Goal: Communication & Community: Share content

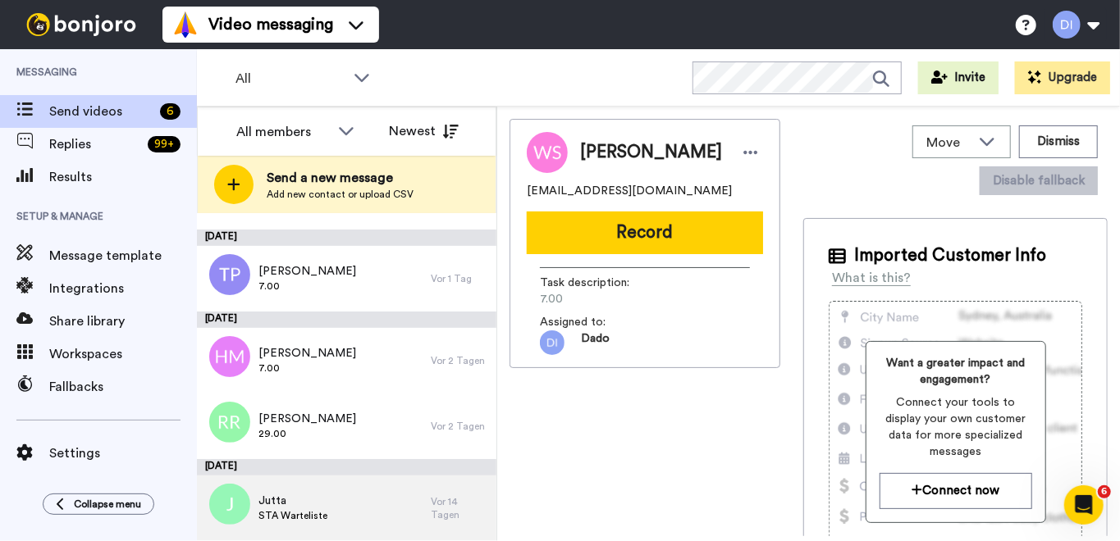
scroll to position [131, 0]
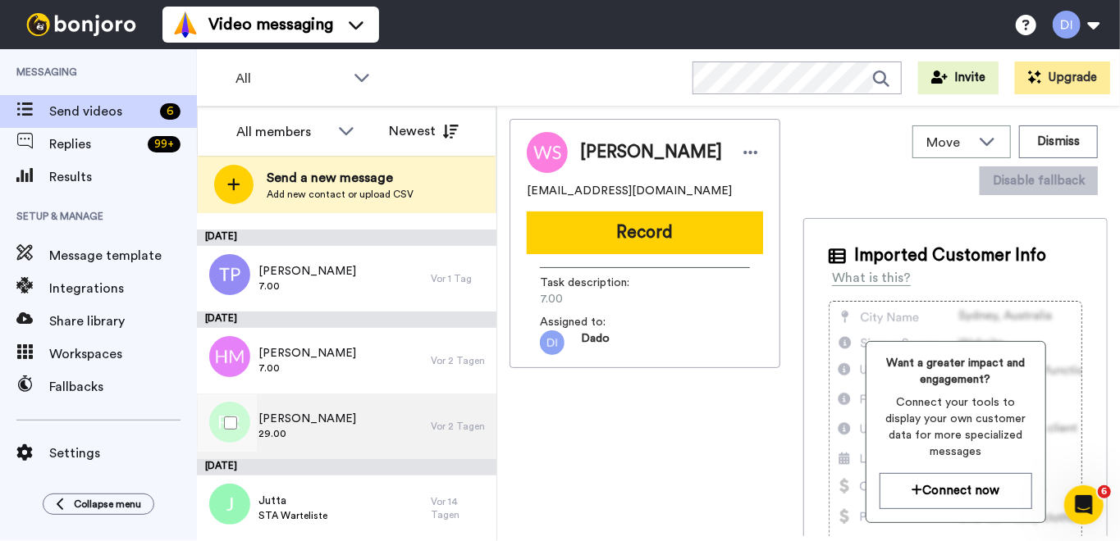
click at [325, 438] on span "29.00" at bounding box center [307, 433] width 98 height 13
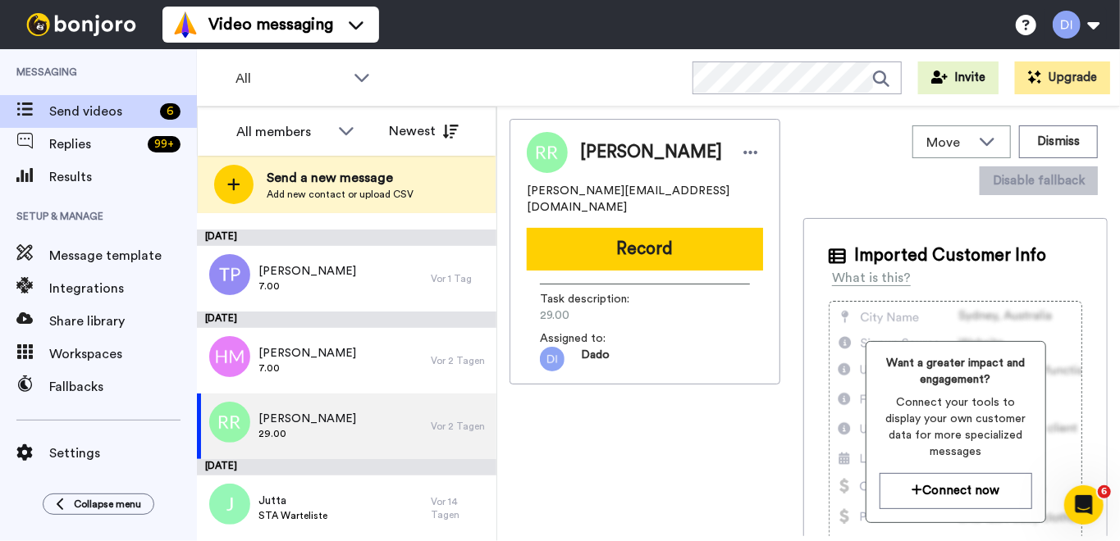
click at [648, 228] on button "Record" at bounding box center [645, 249] width 236 height 43
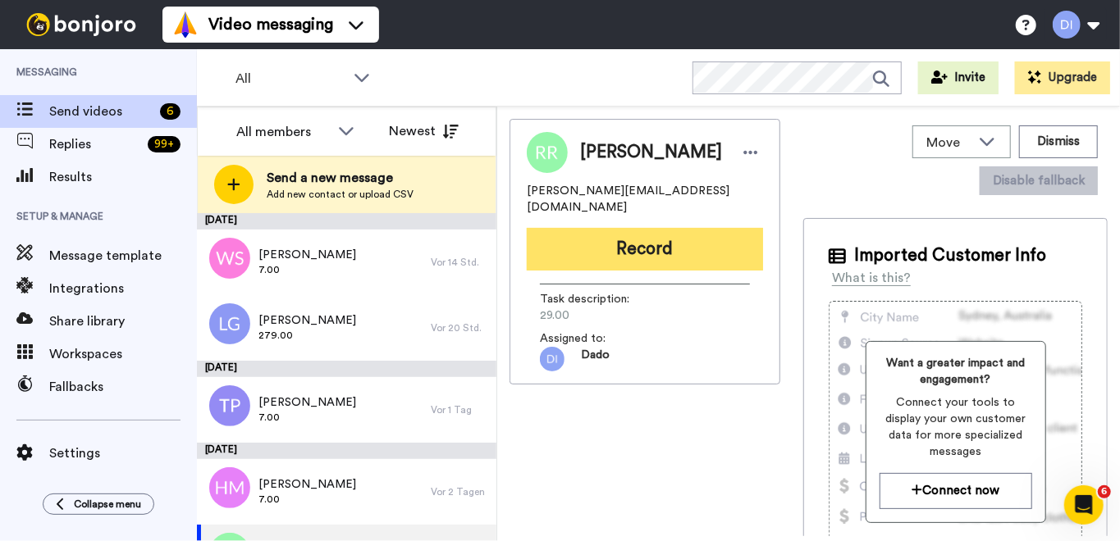
click at [637, 231] on button "Record" at bounding box center [645, 249] width 236 height 43
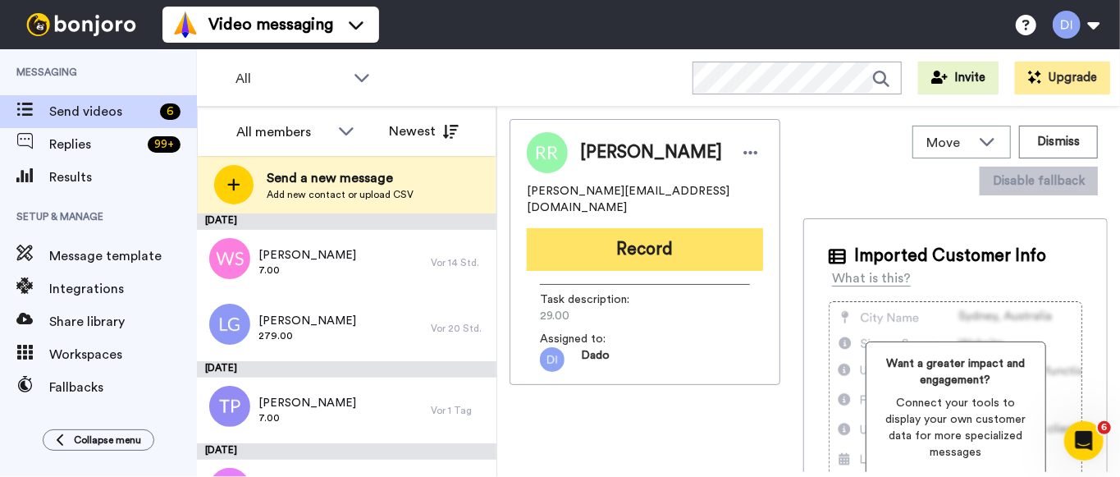
click at [638, 233] on button "Record" at bounding box center [645, 249] width 236 height 43
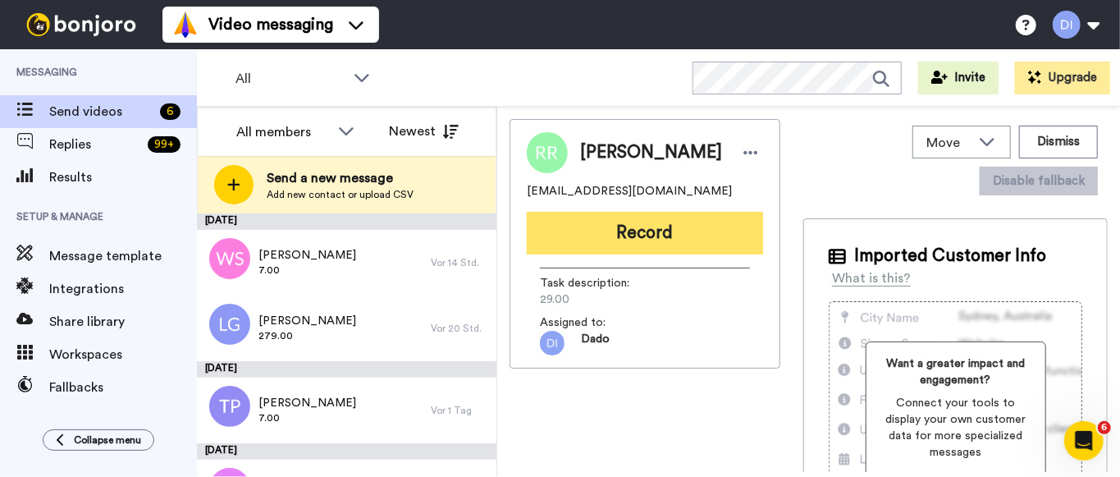
click at [657, 231] on button "Record" at bounding box center [645, 233] width 236 height 43
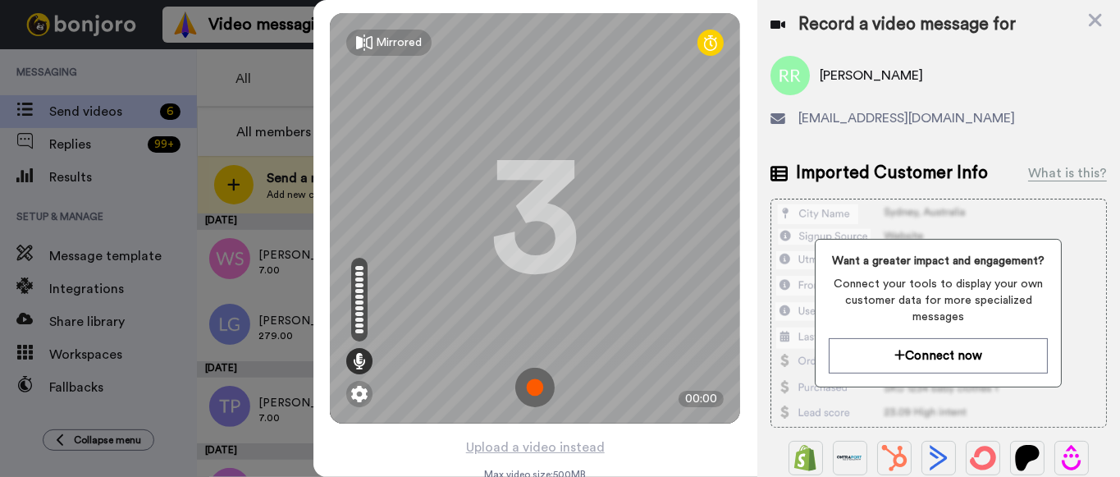
click at [530, 384] on img at bounding box center [534, 386] width 39 height 39
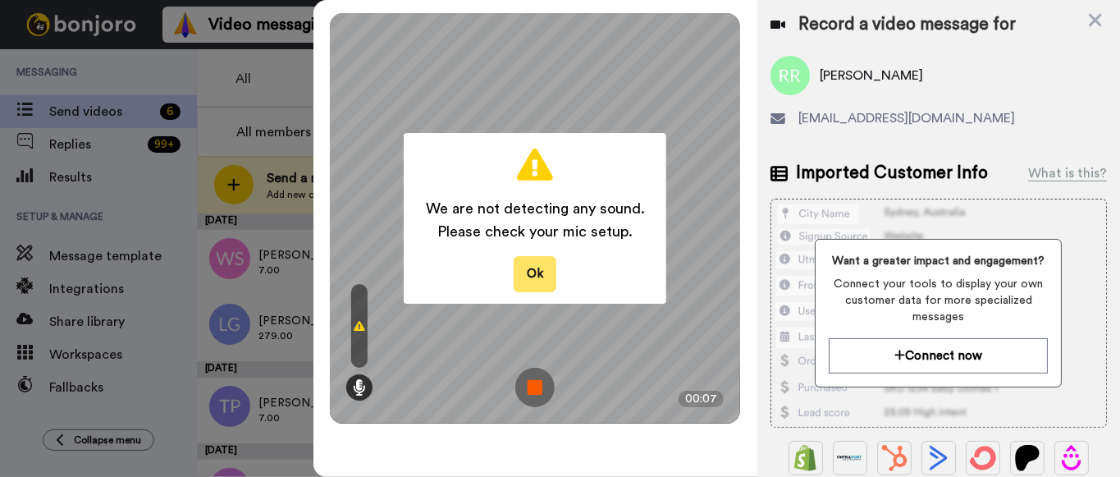
click at [545, 261] on button "Ok" at bounding box center [534, 273] width 43 height 35
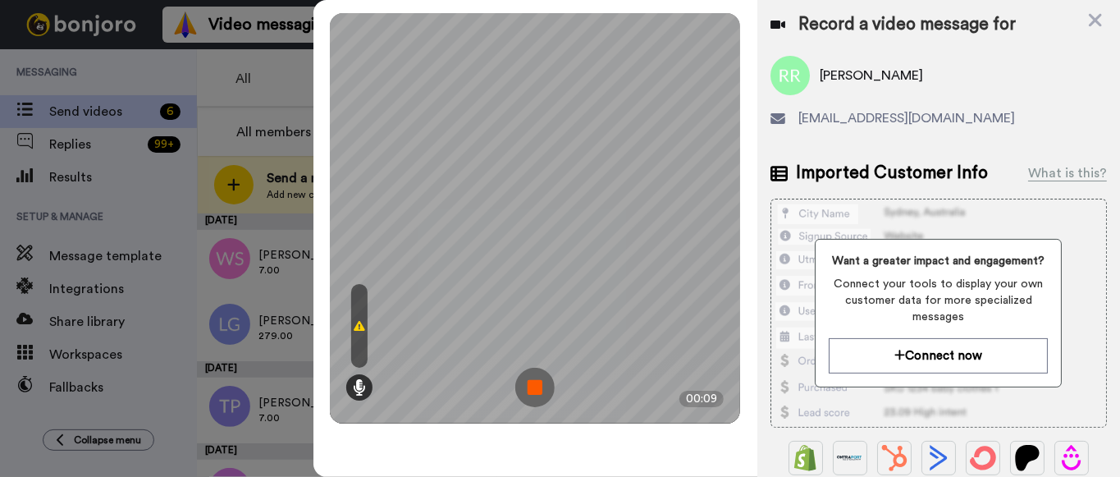
click at [532, 385] on img at bounding box center [534, 386] width 39 height 39
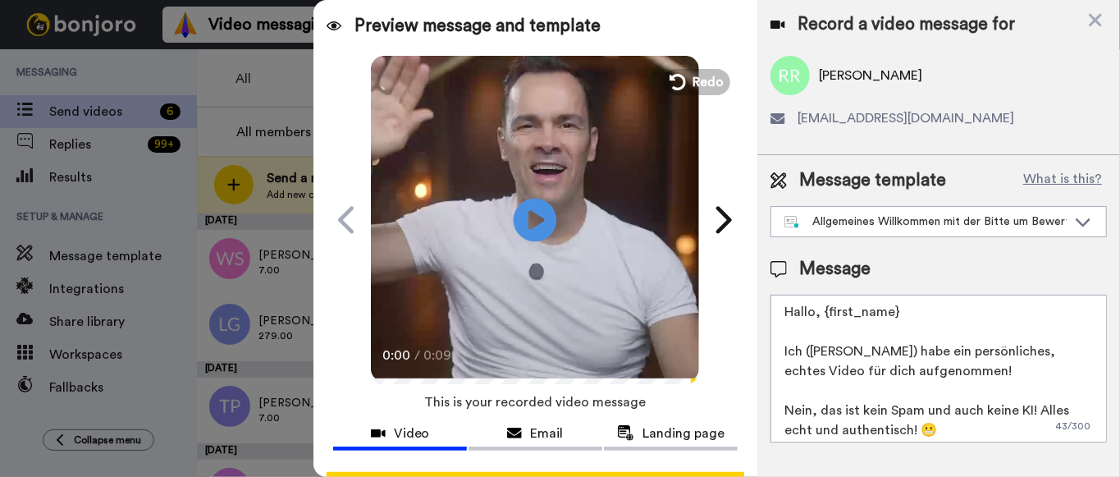
click at [538, 213] on icon at bounding box center [534, 219] width 43 height 43
click at [700, 76] on span "Redo" at bounding box center [709, 81] width 34 height 21
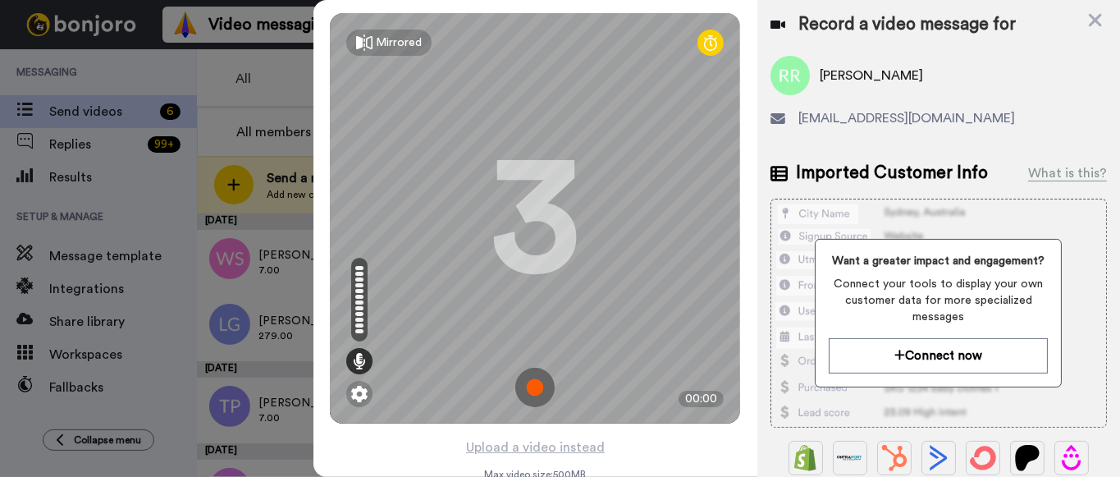
click at [535, 382] on img at bounding box center [534, 386] width 39 height 39
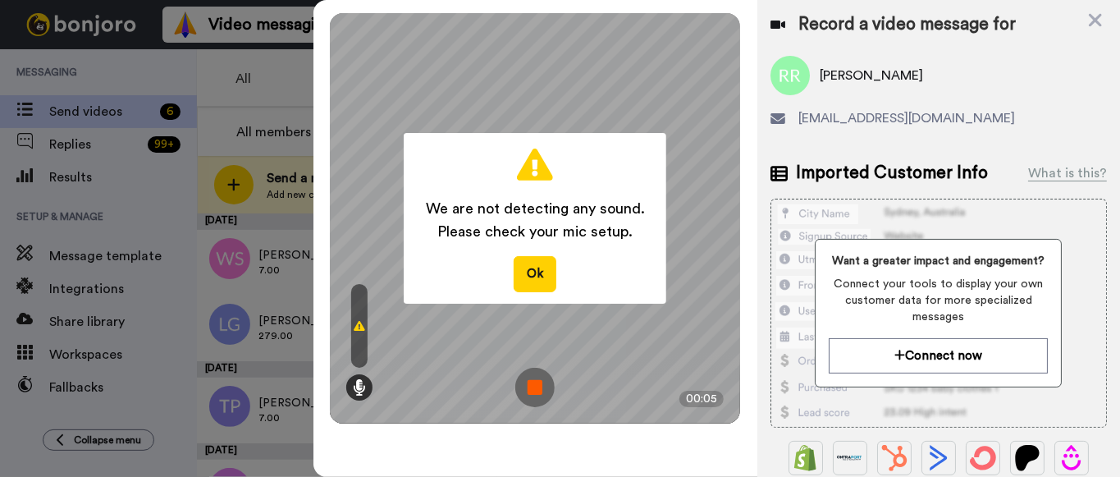
click at [540, 386] on img at bounding box center [534, 386] width 39 height 39
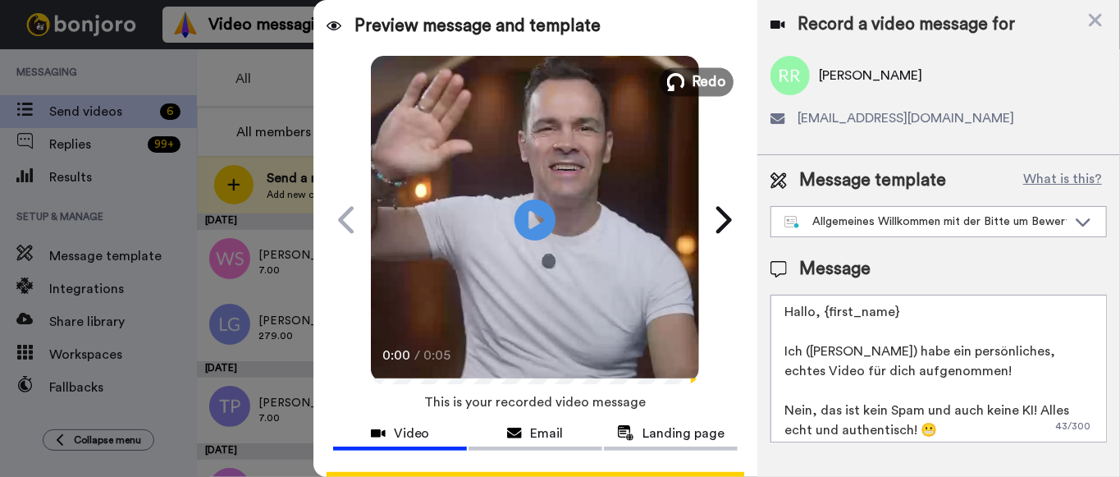
click at [701, 85] on span "Redo" at bounding box center [709, 81] width 34 height 21
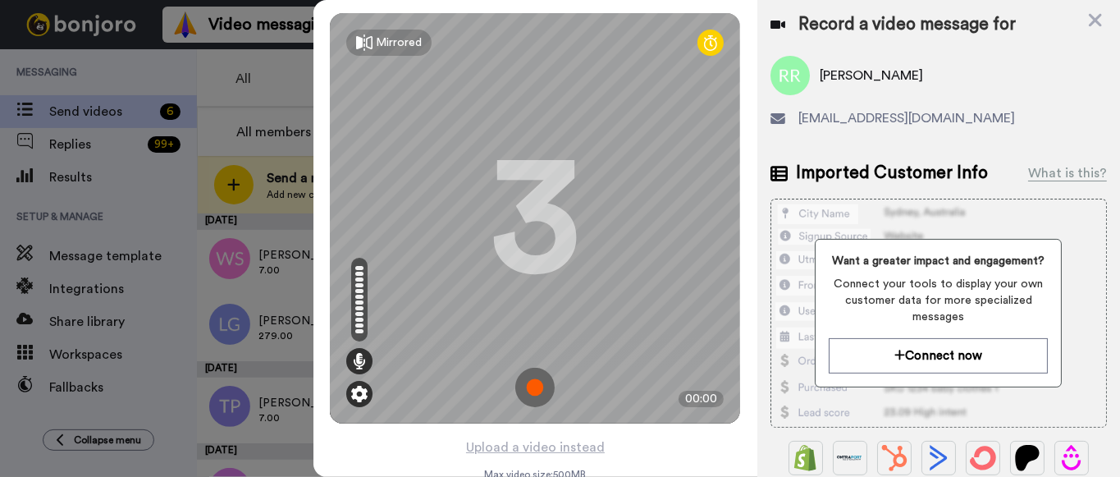
click at [365, 390] on img at bounding box center [359, 394] width 16 height 16
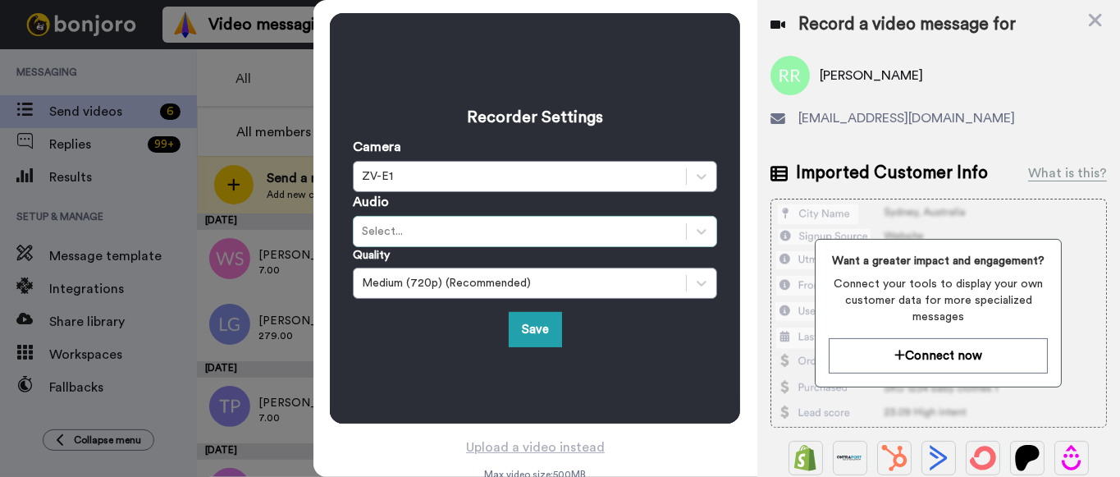
click at [411, 226] on div "Select..." at bounding box center [520, 231] width 316 height 16
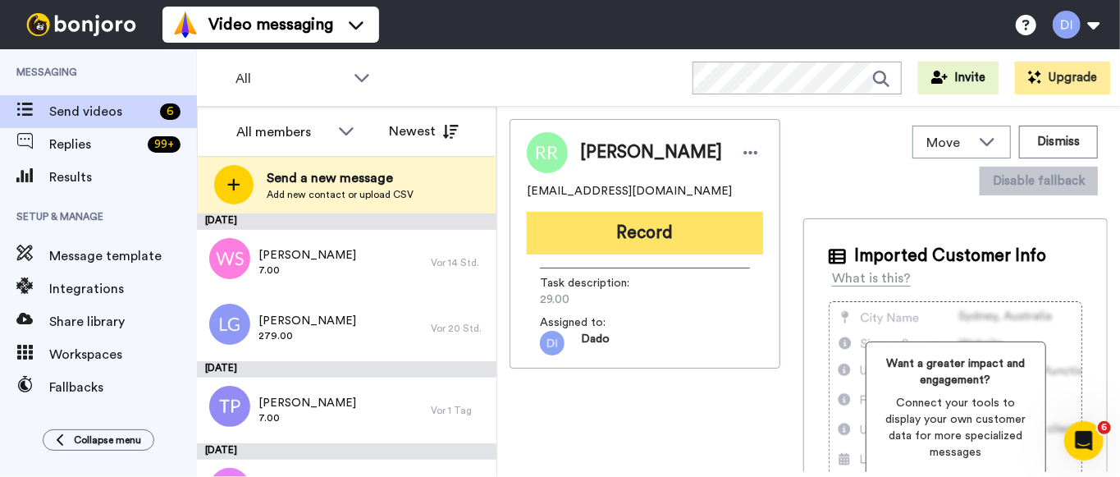
click at [677, 237] on button "Record" at bounding box center [645, 233] width 236 height 43
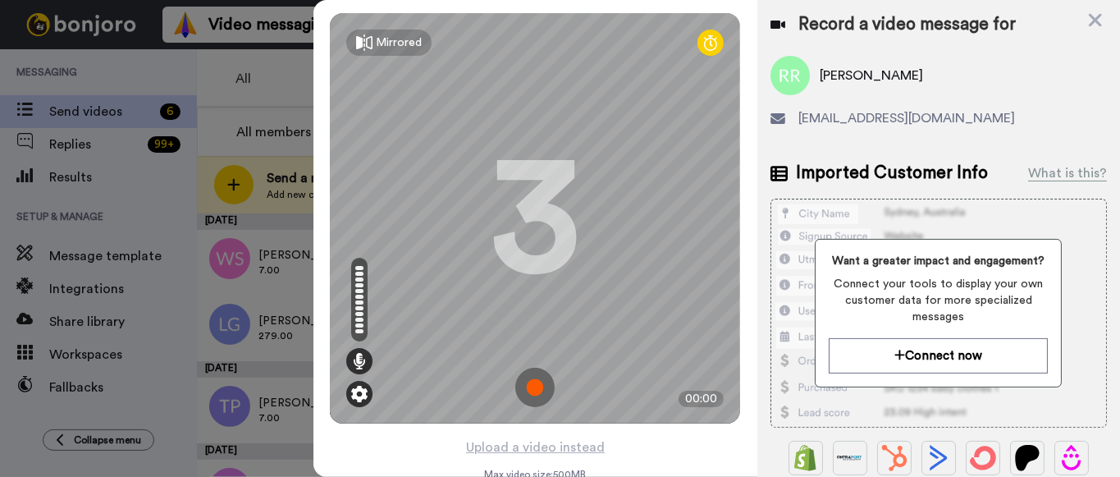
click at [362, 395] on img at bounding box center [359, 394] width 16 height 16
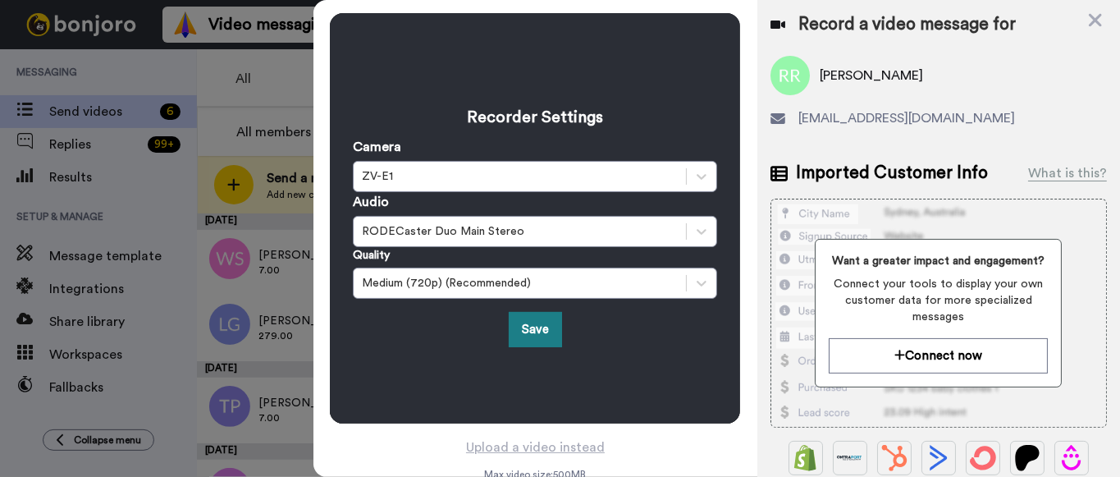
click at [541, 335] on button "Save" at bounding box center [535, 329] width 53 height 35
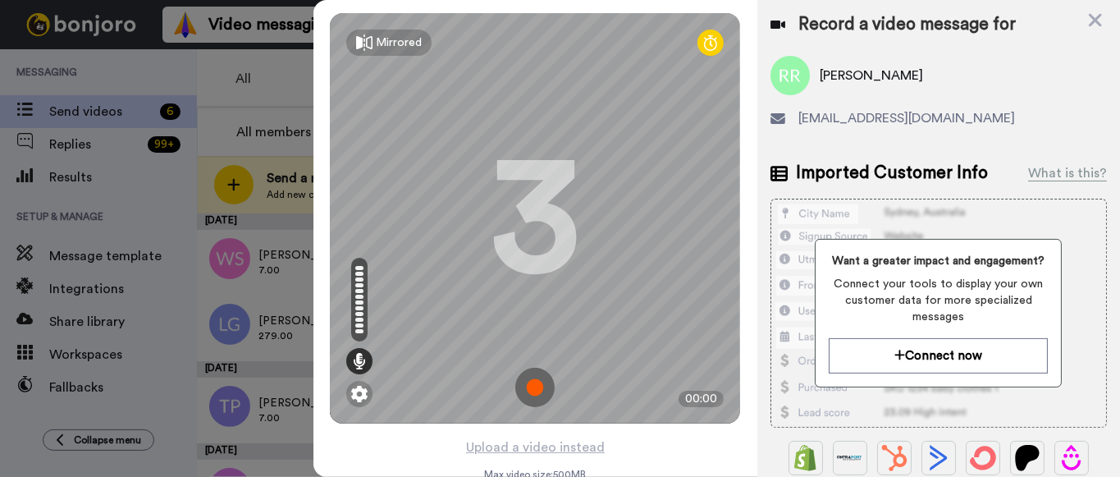
click at [542, 386] on img at bounding box center [534, 386] width 39 height 39
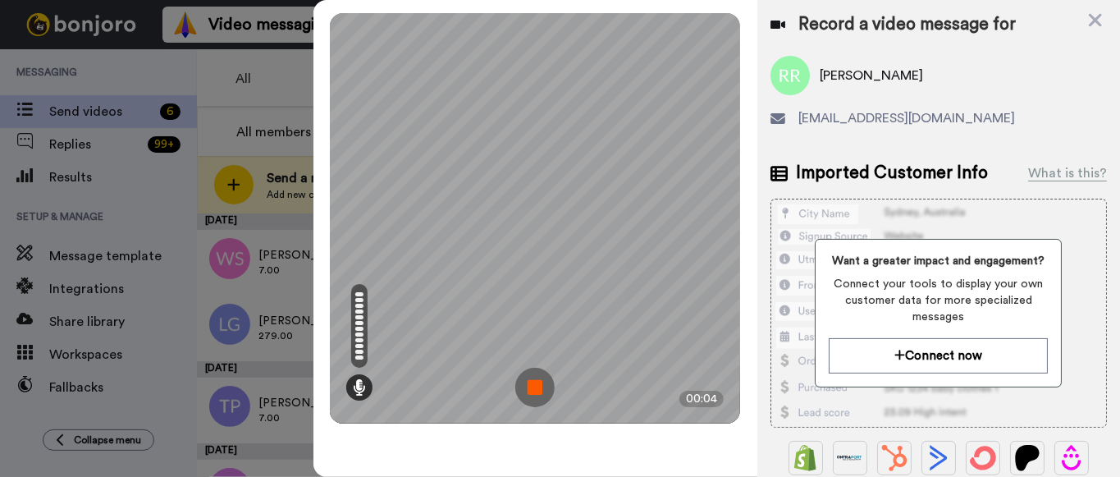
click at [546, 377] on img at bounding box center [534, 386] width 39 height 39
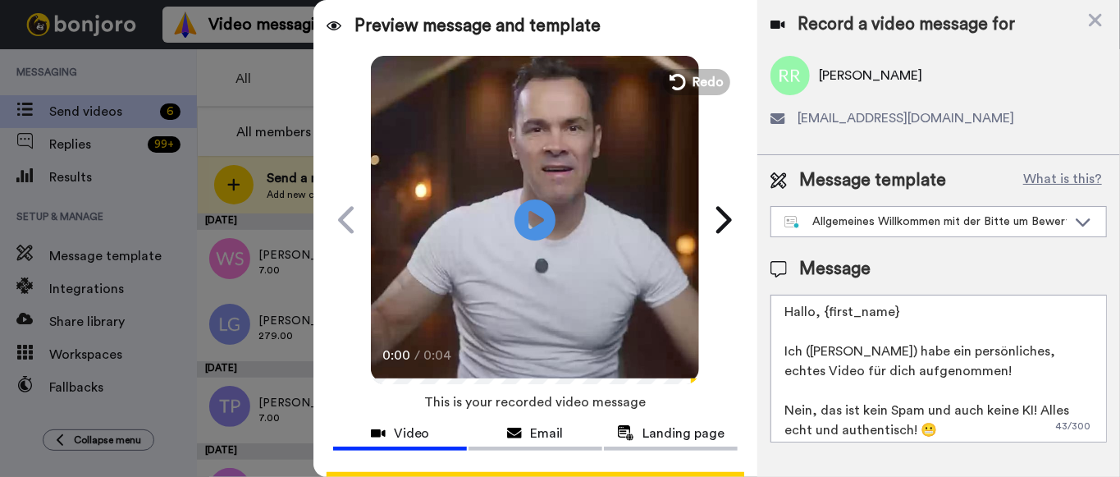
scroll to position [3, 0]
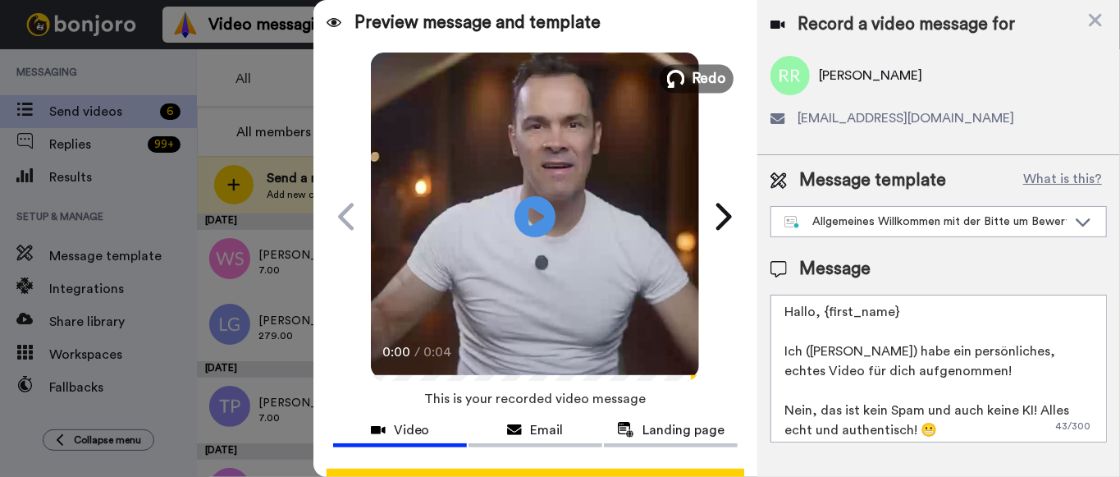
click at [697, 80] on span "Redo" at bounding box center [709, 77] width 34 height 21
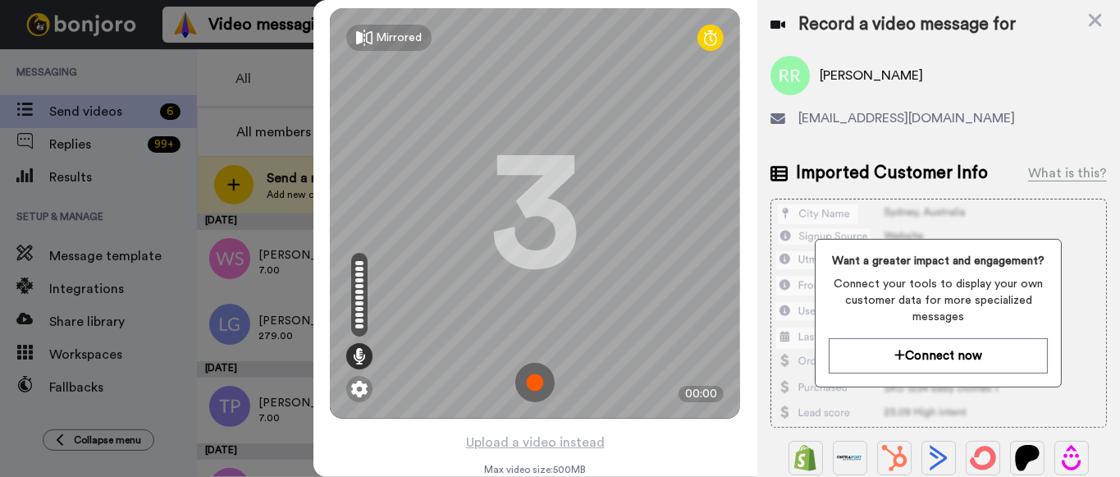
click at [528, 377] on img at bounding box center [534, 382] width 39 height 39
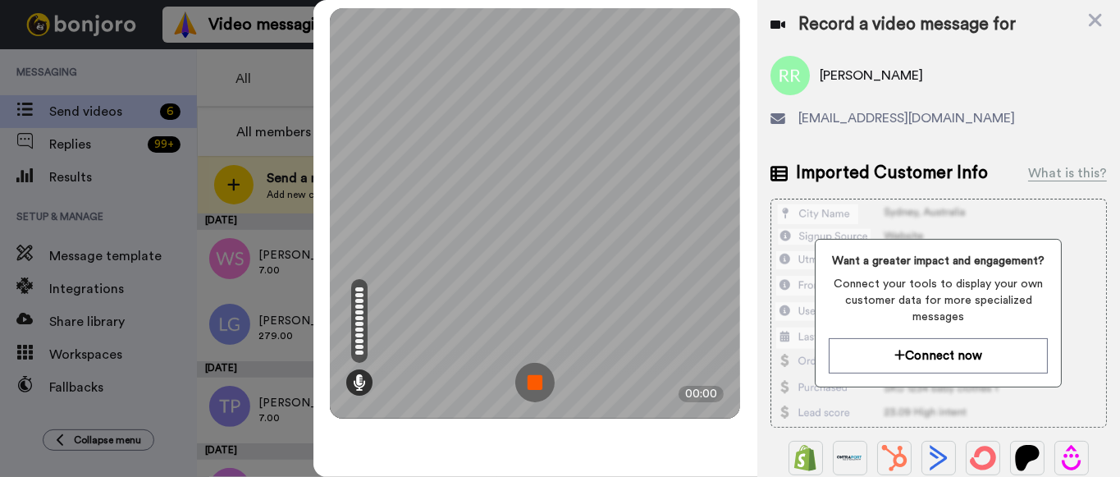
scroll to position [0, 0]
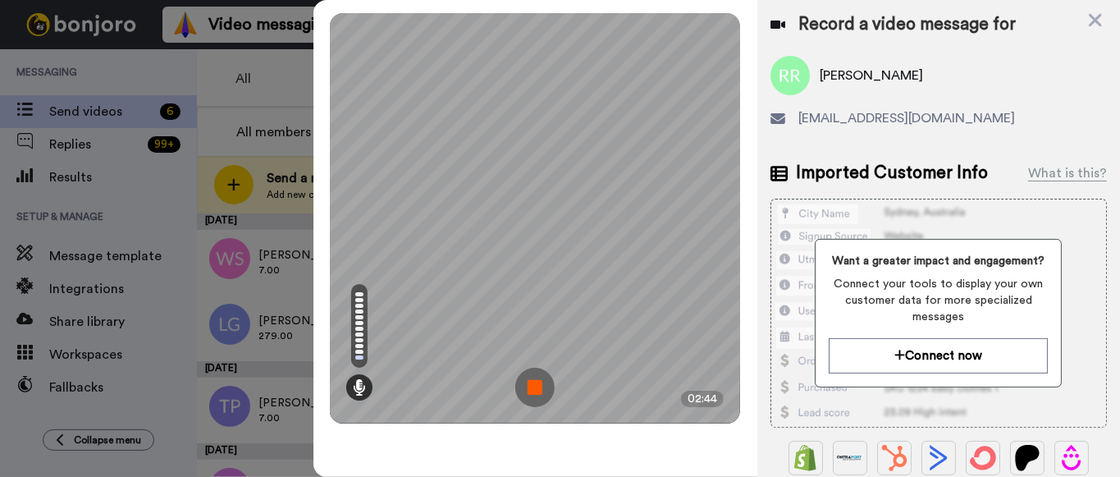
click at [539, 374] on img at bounding box center [534, 386] width 39 height 39
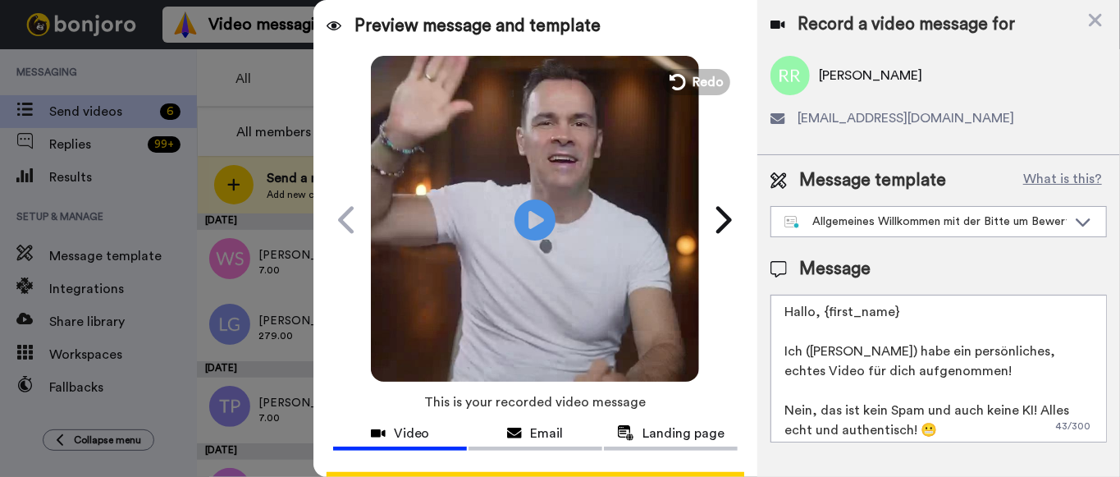
scroll to position [10, 0]
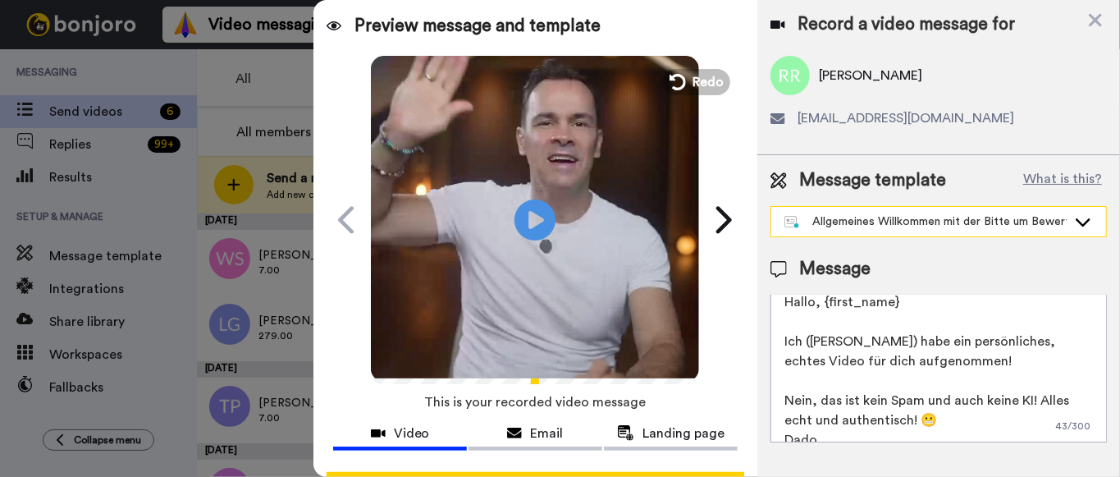
click at [909, 228] on div "Allgemeines Willkommen mit der Bitte um Bewertung" at bounding box center [925, 221] width 282 height 16
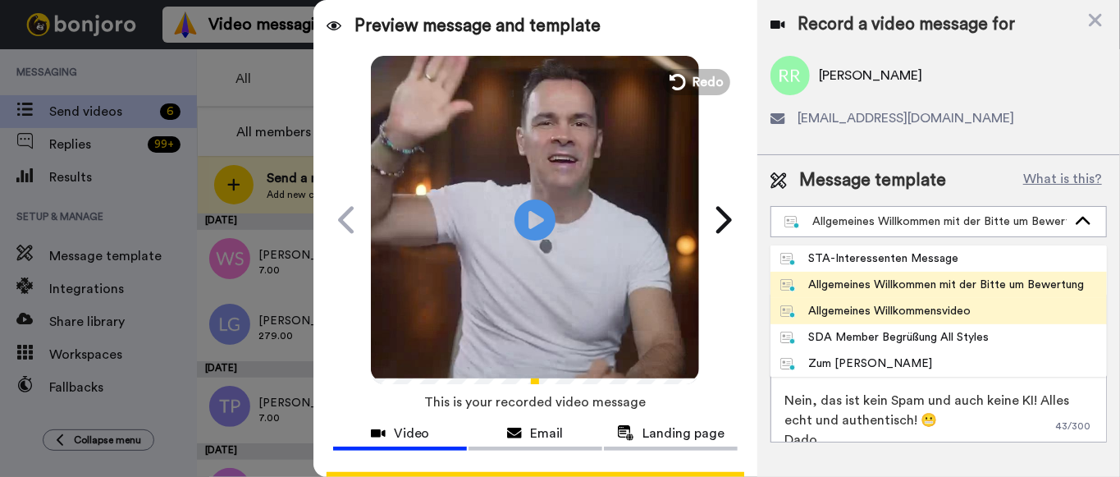
click at [904, 303] on div "Allgemeines Willkommensvideo" at bounding box center [875, 311] width 191 height 16
type textarea "Hallo, {first_name} Ich (Dado) habe ein persönliches, echtes Willkommensvideo f…"
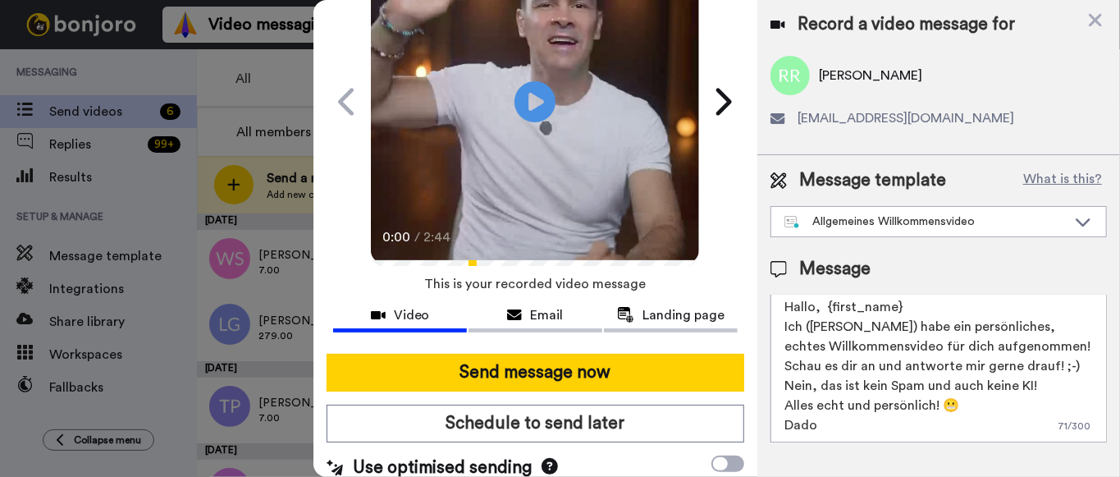
scroll to position [119, 0]
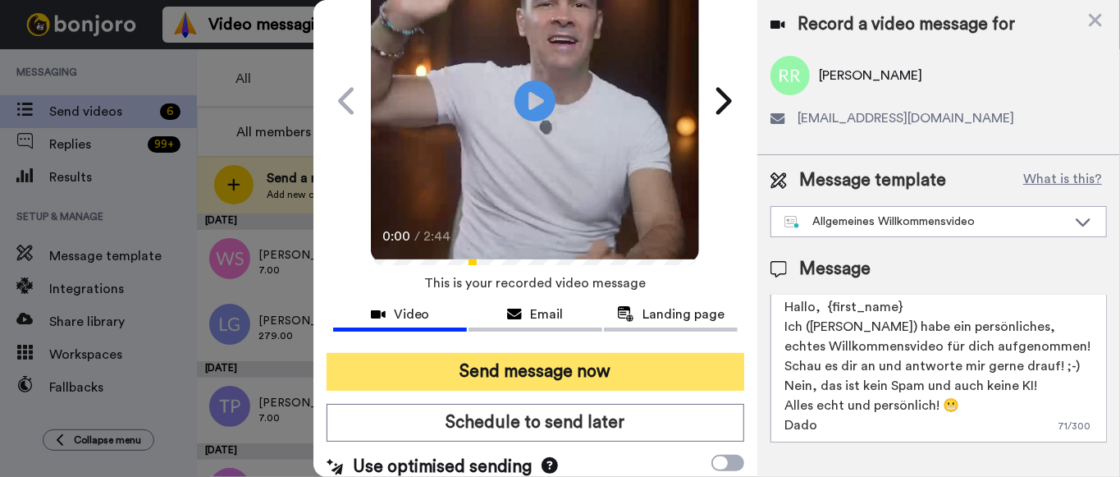
click at [582, 363] on button "Send message now" at bounding box center [535, 372] width 418 height 38
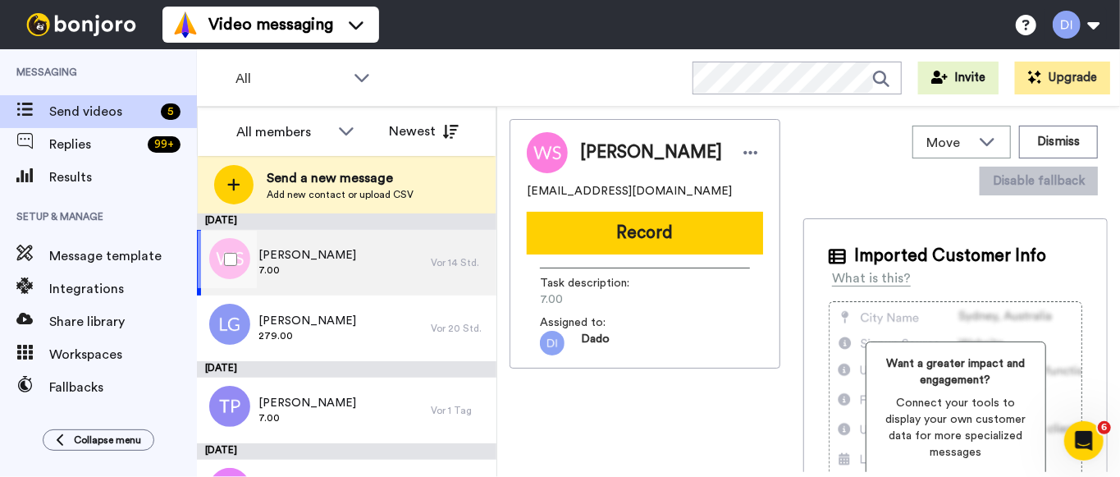
click at [349, 263] on span "7.00" at bounding box center [307, 269] width 98 height 13
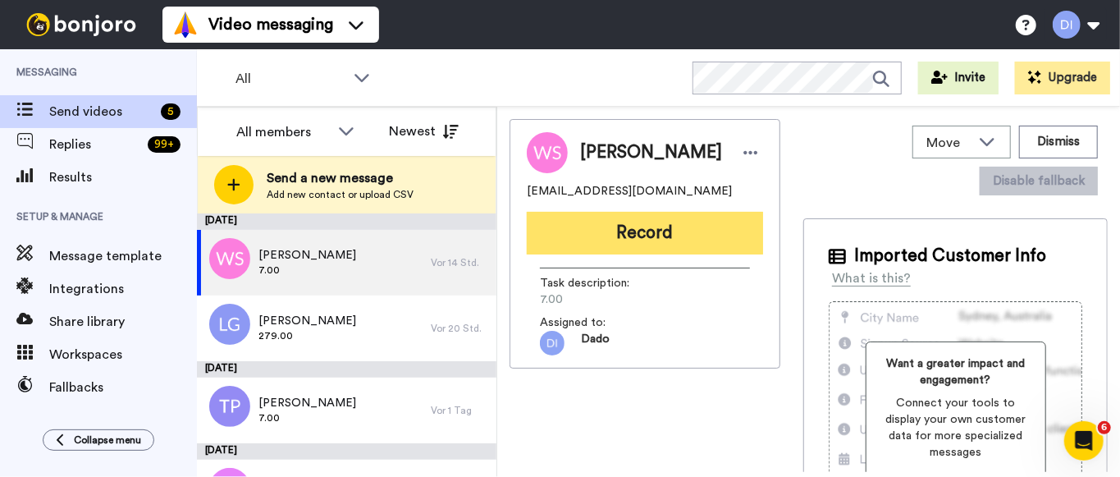
click at [634, 243] on button "Record" at bounding box center [645, 233] width 236 height 43
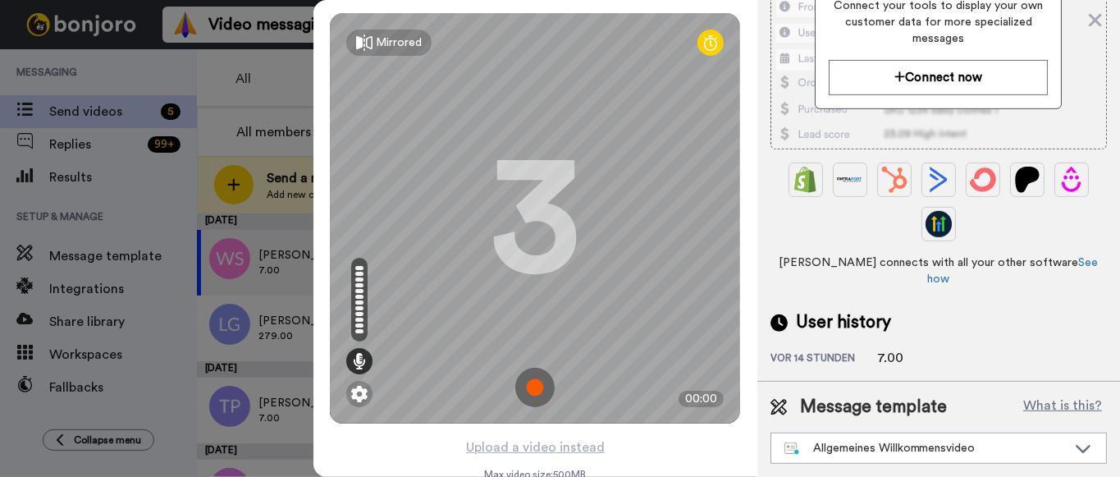
click at [533, 391] on img at bounding box center [534, 386] width 39 height 39
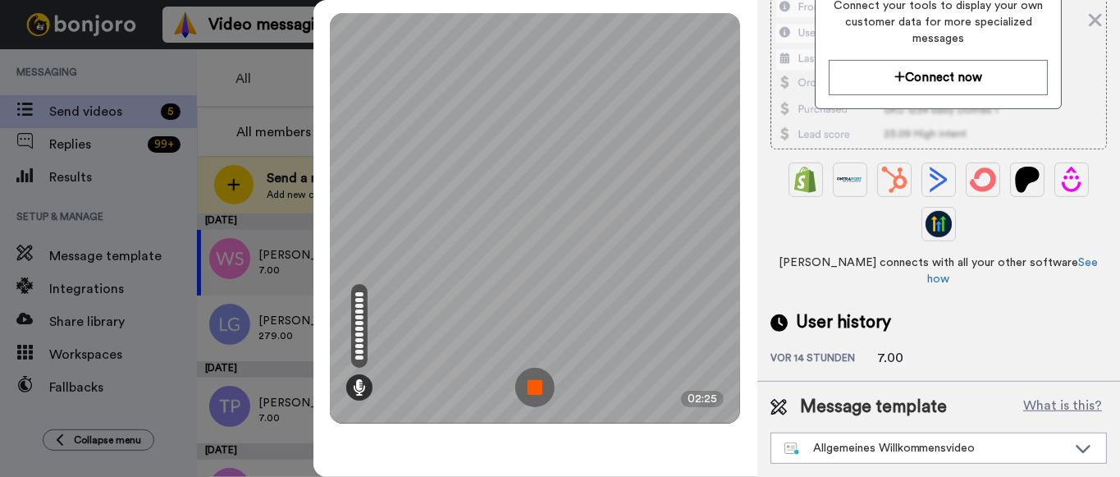
click at [532, 390] on img at bounding box center [534, 386] width 39 height 39
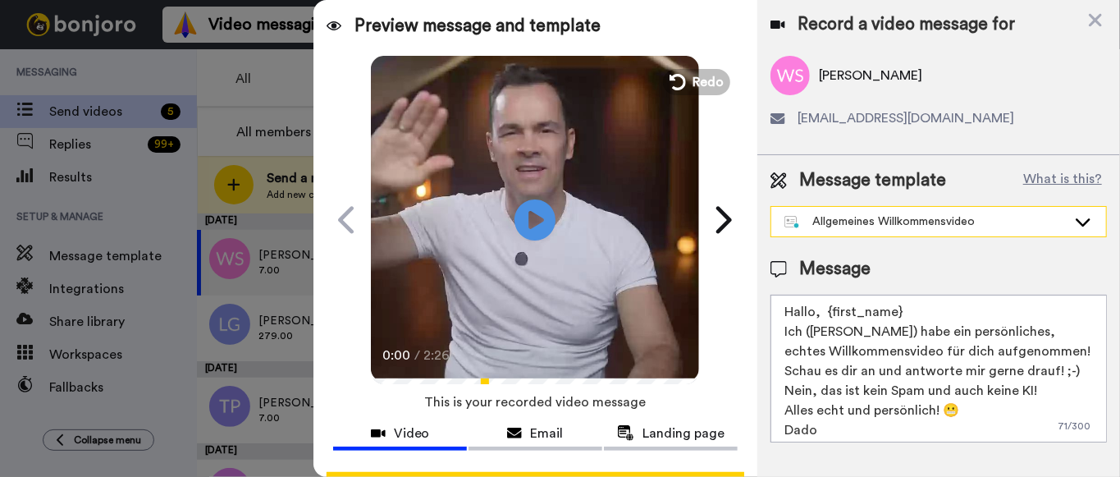
click at [876, 217] on div "Allgemeines Willkommensvideo" at bounding box center [925, 221] width 282 height 16
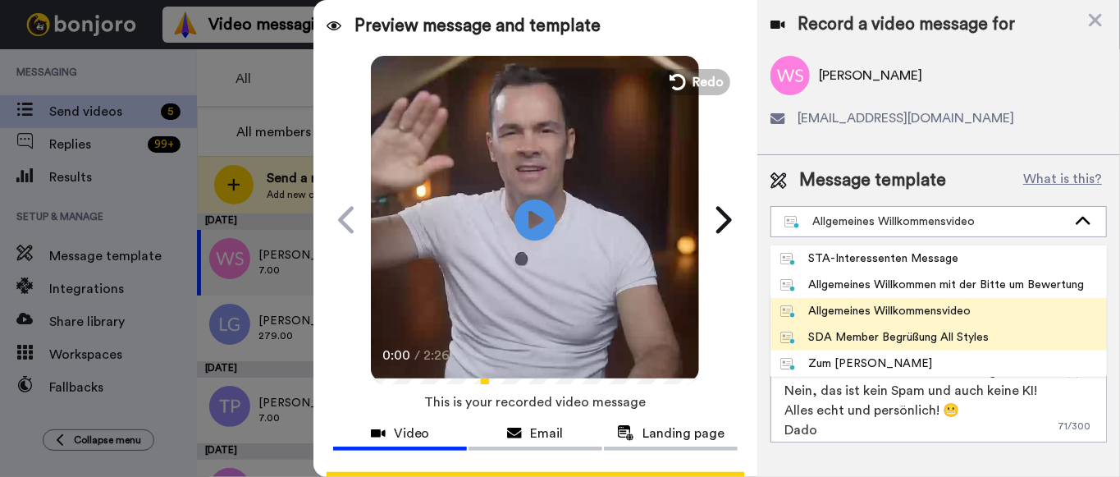
click at [912, 335] on div "SDA Member Begrüßung All Styles" at bounding box center [884, 337] width 209 height 16
type textarea "Hallo, {first_name} Ich ([PERSON_NAME]) habe ein persönliches, echtes Willkomme…"
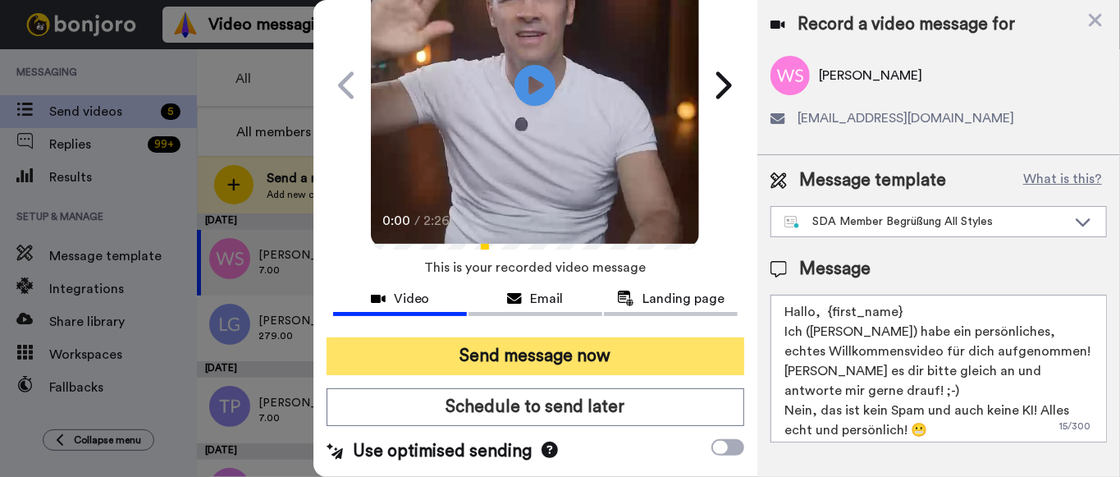
scroll to position [133, 0]
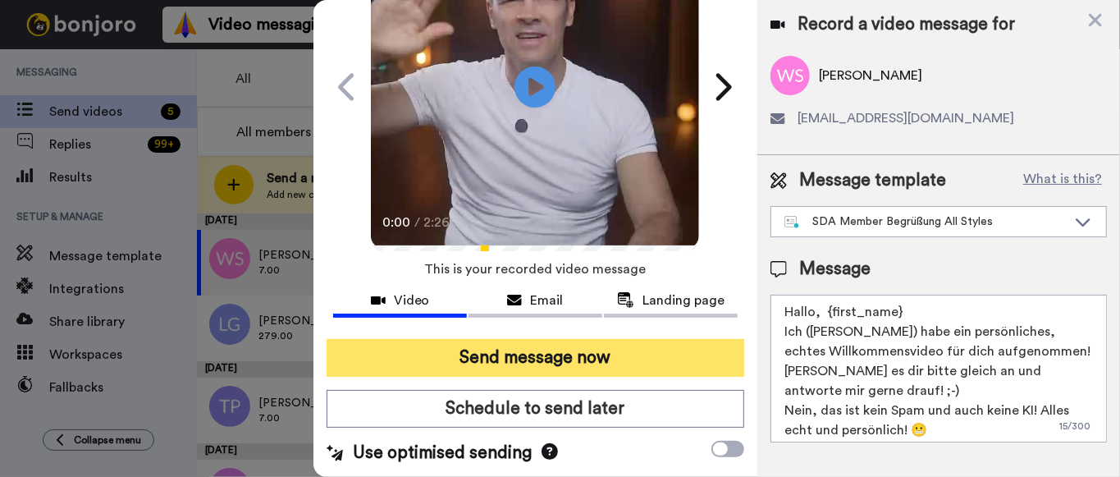
click at [550, 352] on button "Send message now" at bounding box center [535, 358] width 418 height 38
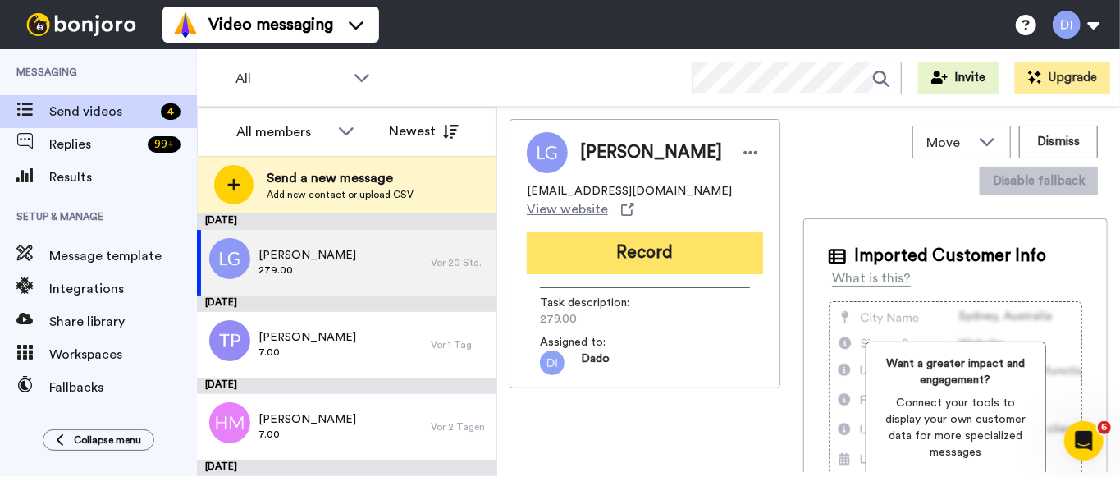
click at [632, 253] on button "Record" at bounding box center [645, 252] width 236 height 43
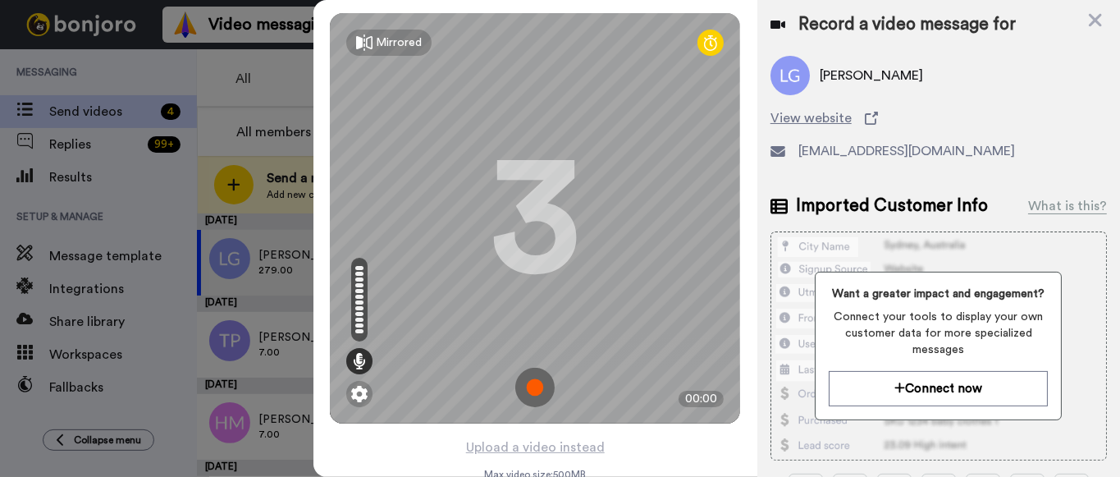
click at [533, 387] on img at bounding box center [534, 386] width 39 height 39
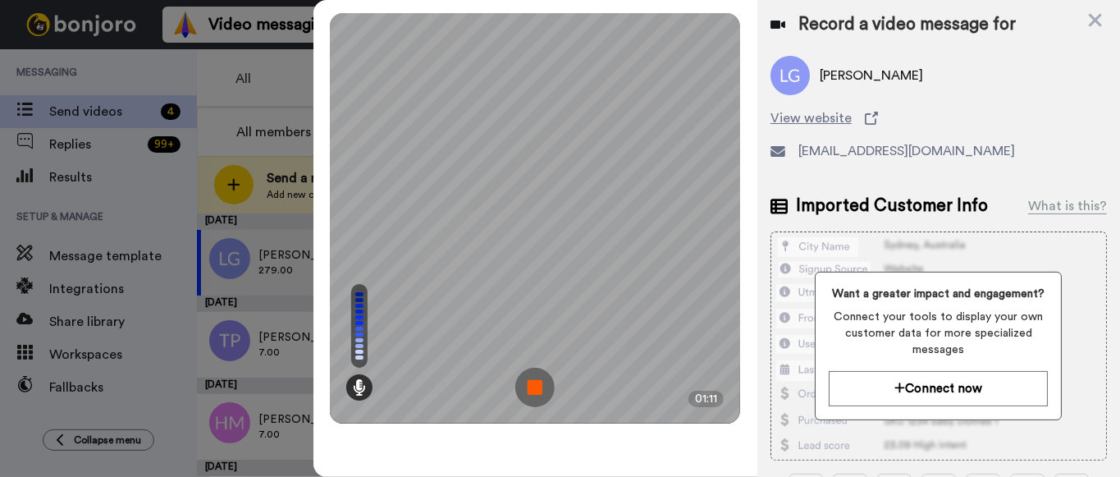
click at [533, 386] on img at bounding box center [534, 386] width 39 height 39
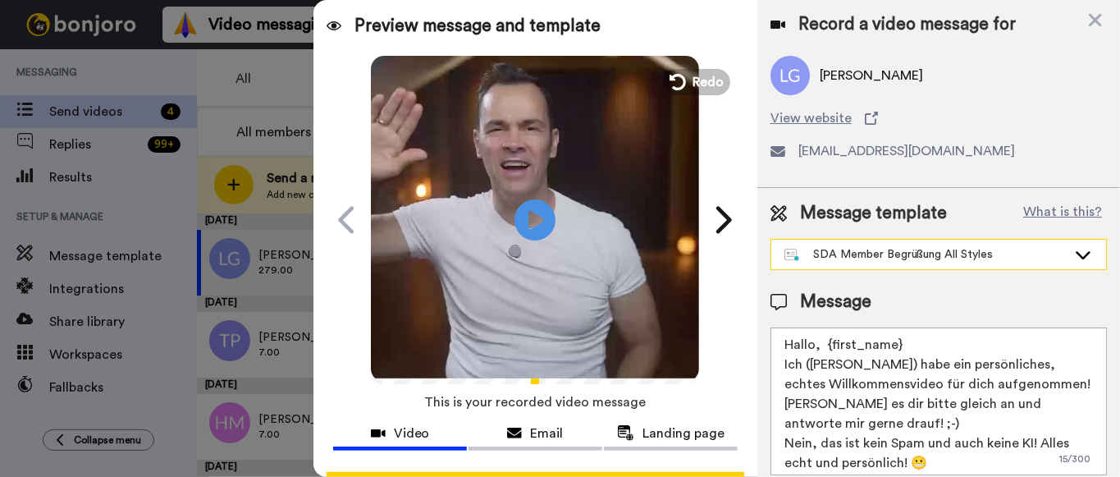
click at [917, 253] on div "SDA Member Begrüßung All Styles" at bounding box center [925, 254] width 282 height 16
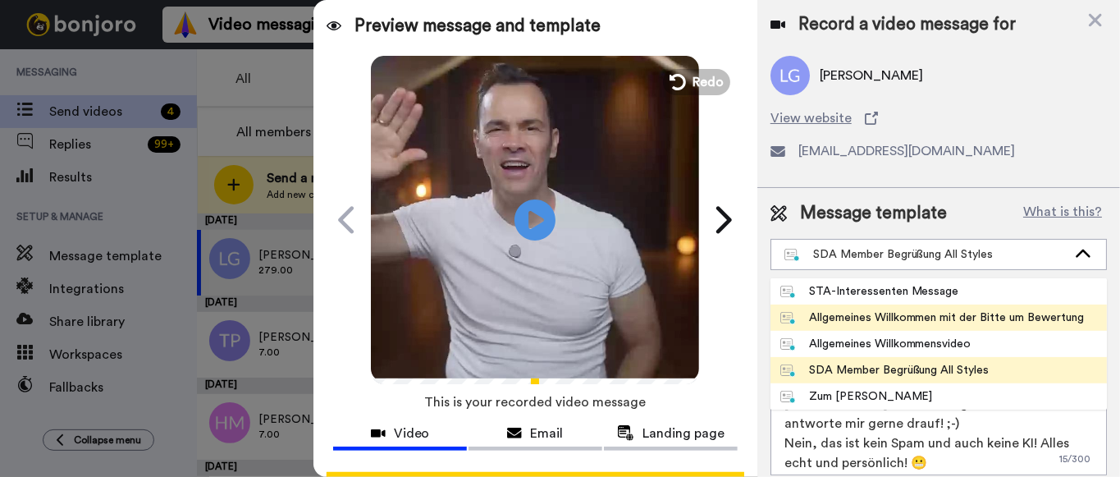
click at [988, 315] on div "Allgemeines Willkommen mit der Bitte um Bewertung" at bounding box center [932, 317] width 304 height 16
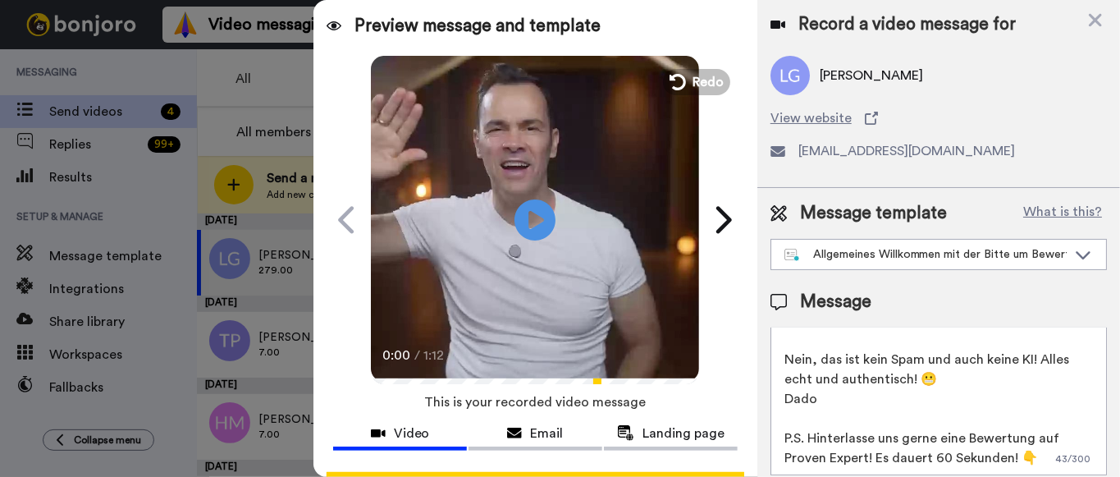
scroll to position [84, 0]
click at [1038, 457] on textarea "Hallo, {first_name} Ich ([PERSON_NAME]) habe ein persönliches, echtes Video für…" at bounding box center [938, 401] width 336 height 148
drag, startPoint x: 784, startPoint y: 457, endPoint x: 841, endPoint y: 460, distance: 56.7
click at [785, 456] on textarea "Hallo, {first_name} Ich ([PERSON_NAME]) habe ein persönliches, echtes Video für…" at bounding box center [938, 401] width 336 height 148
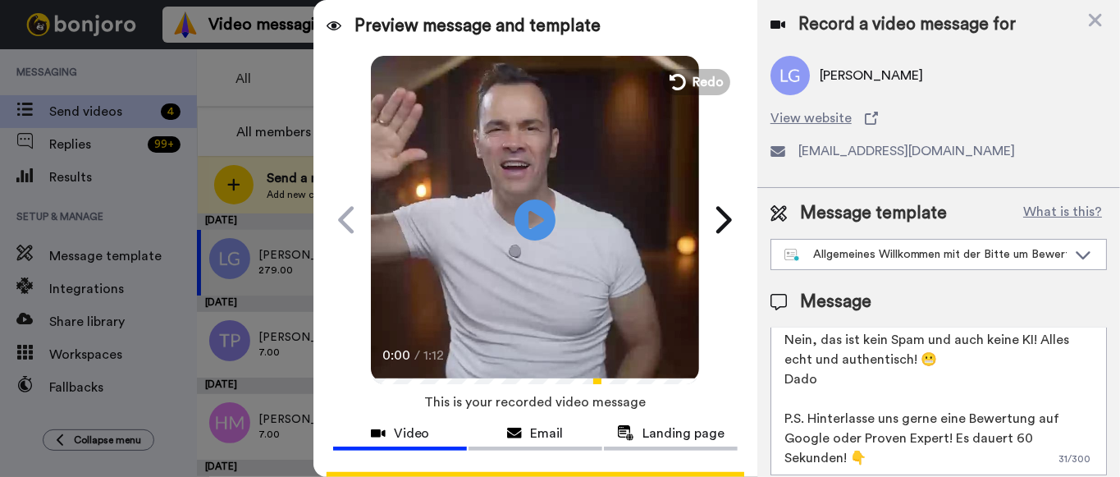
scroll to position [103, 0]
drag, startPoint x: 785, startPoint y: 437, endPoint x: 827, endPoint y: 440, distance: 41.9
click at [831, 440] on textarea "Hallo, {first_name} Ich ([PERSON_NAME]) habe ein persönliches, echtes Video für…" at bounding box center [938, 401] width 336 height 148
click at [802, 440] on textarea "Hallo, {first_name} Ich (Dado) habe ein persönliches, echtes Video für dich auf…" at bounding box center [938, 401] width 336 height 148
click at [804, 440] on textarea "Hallo, {first_name} Ich (Dado) habe ein persönliches, echtes Video für dich auf…" at bounding box center [938, 401] width 336 height 148
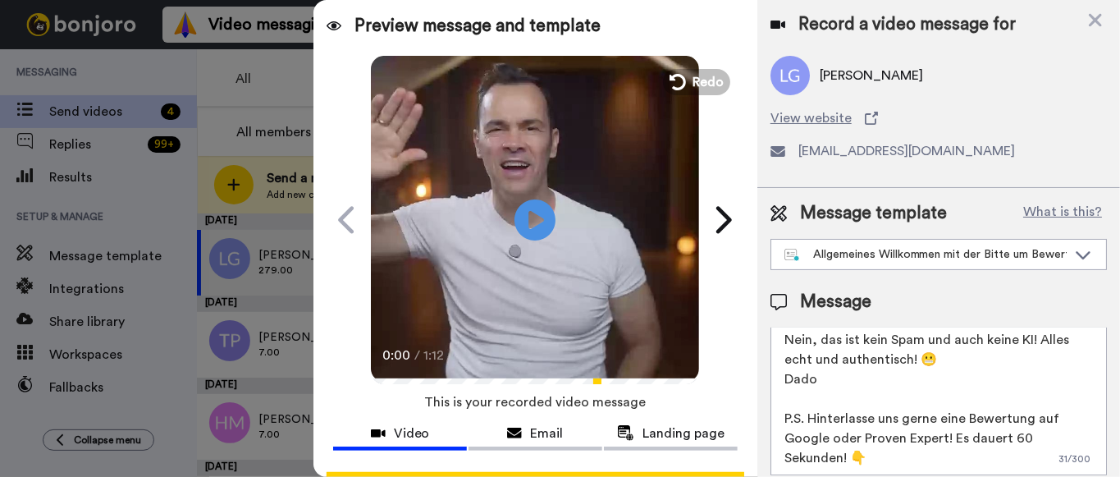
click at [804, 440] on textarea "Hallo, {first_name} Ich (Dado) habe ein persönliches, echtes Video für dich auf…" at bounding box center [938, 401] width 336 height 148
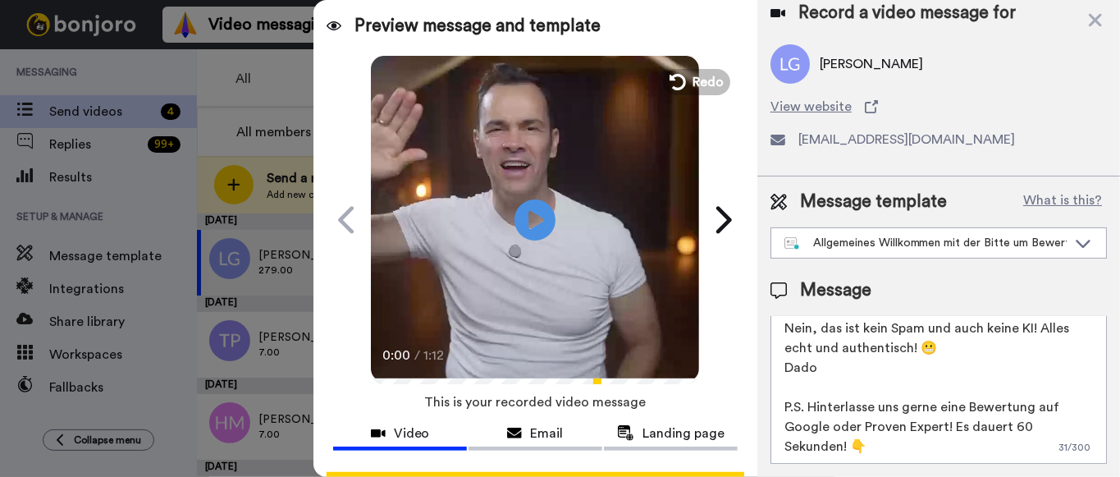
scroll to position [11, 0]
drag, startPoint x: 1011, startPoint y: 427, endPoint x: 1022, endPoint y: 433, distance: 12.1
click at [1011, 427] on textarea "Hallo, {first_name} Ich (Dado) habe ein persönliches, echtes Video für dich auf…" at bounding box center [938, 391] width 336 height 148
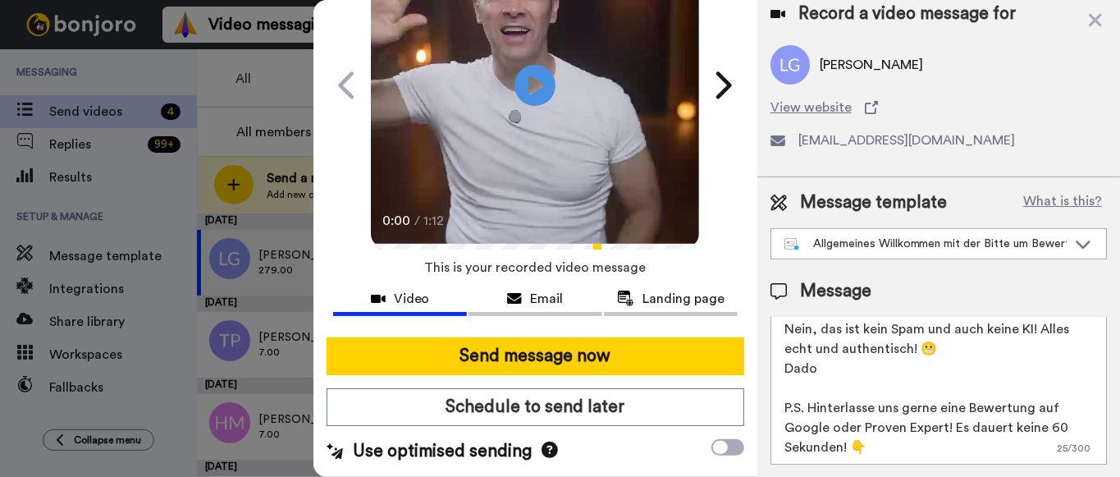
scroll to position [133, 0]
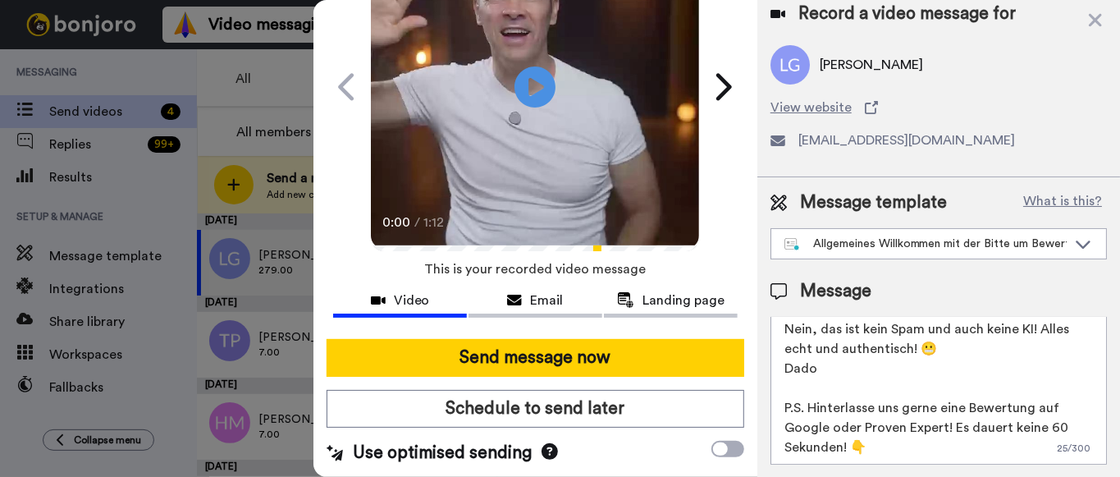
click at [899, 448] on textarea "Hallo, {first_name} Ich (Dado) habe ein persönliches, echtes Video für dich auf…" at bounding box center [938, 391] width 336 height 148
paste textarea "https://g.page/r/CaAx9Cx"
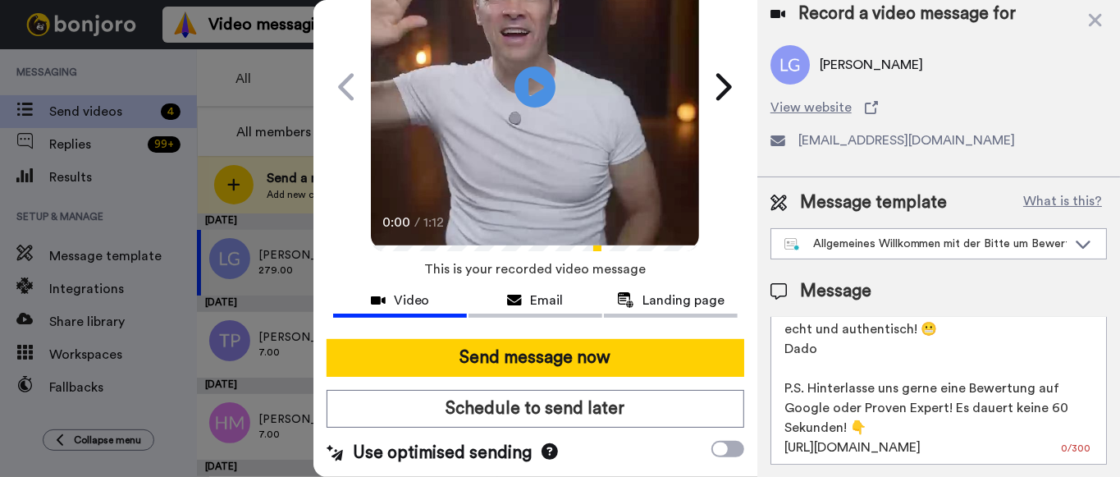
scroll to position [123, 0]
click at [822, 363] on textarea "Hallo, {first_name} Ich (Dado) habe ein persönliches, echtes Video für dich auf…" at bounding box center [938, 391] width 336 height 148
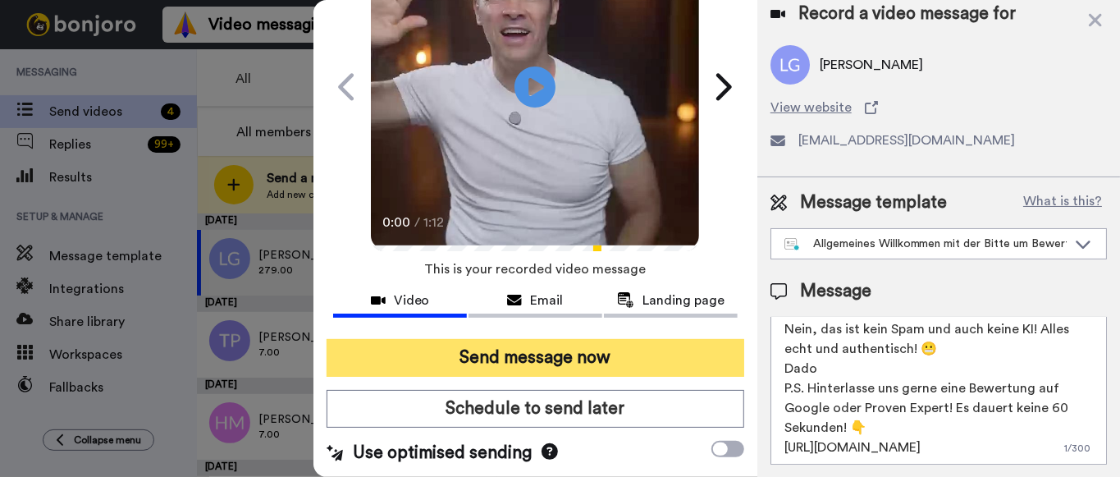
type textarea "Hallo, {first_name} Ich (Dado) habe ein persönliches, echtes Video für dich auf…"
click at [563, 361] on button "Send message now" at bounding box center [535, 358] width 418 height 38
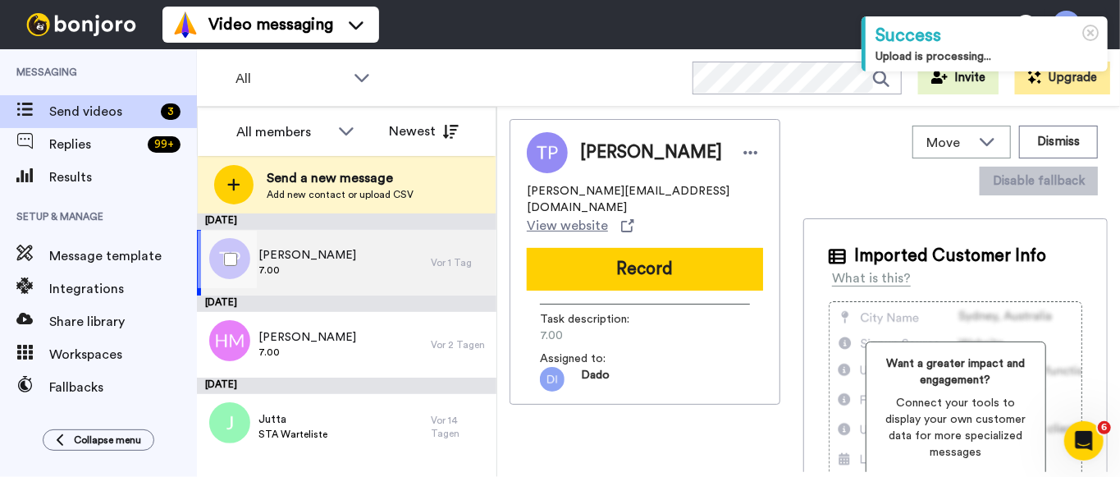
click at [346, 263] on span "7.00" at bounding box center [307, 269] width 98 height 13
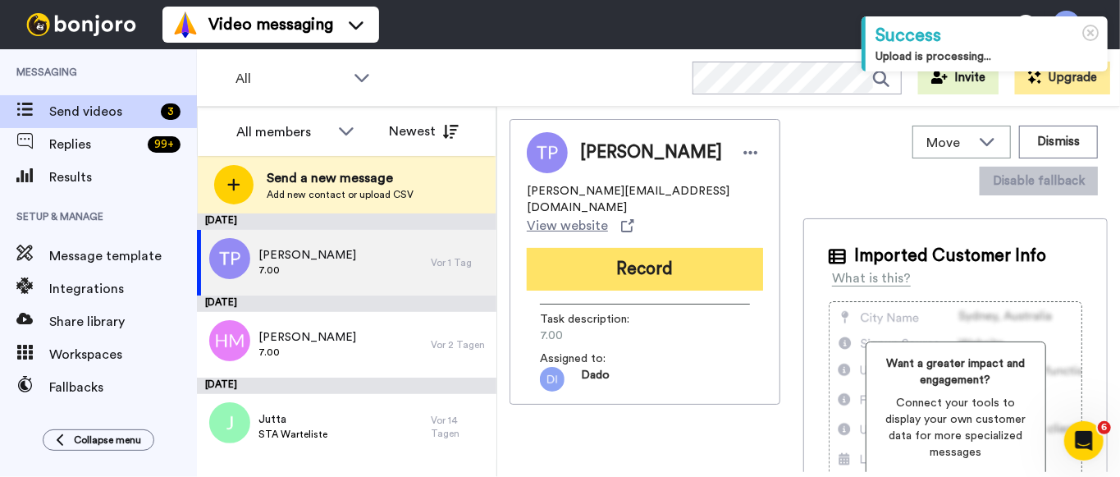
click at [641, 251] on button "Record" at bounding box center [645, 269] width 236 height 43
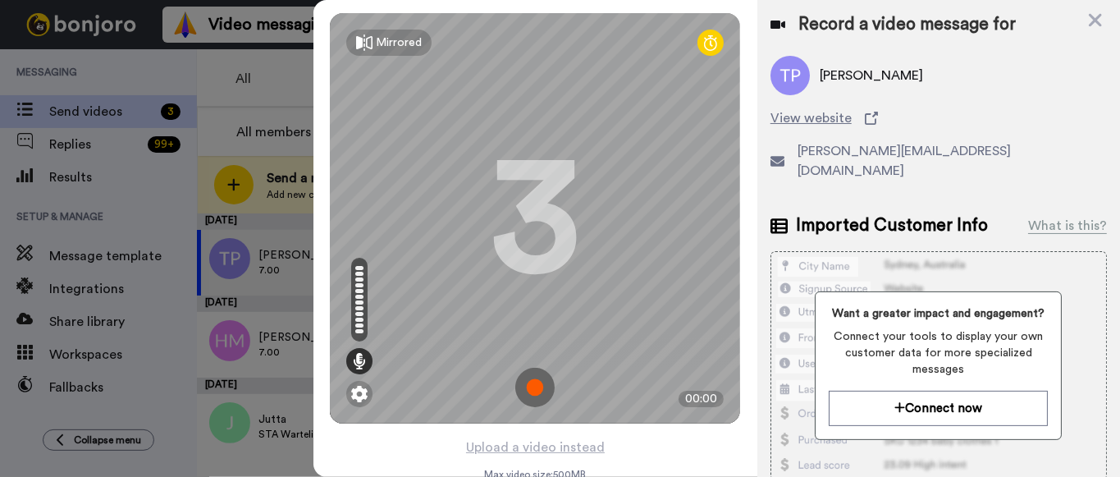
click at [527, 381] on img at bounding box center [534, 386] width 39 height 39
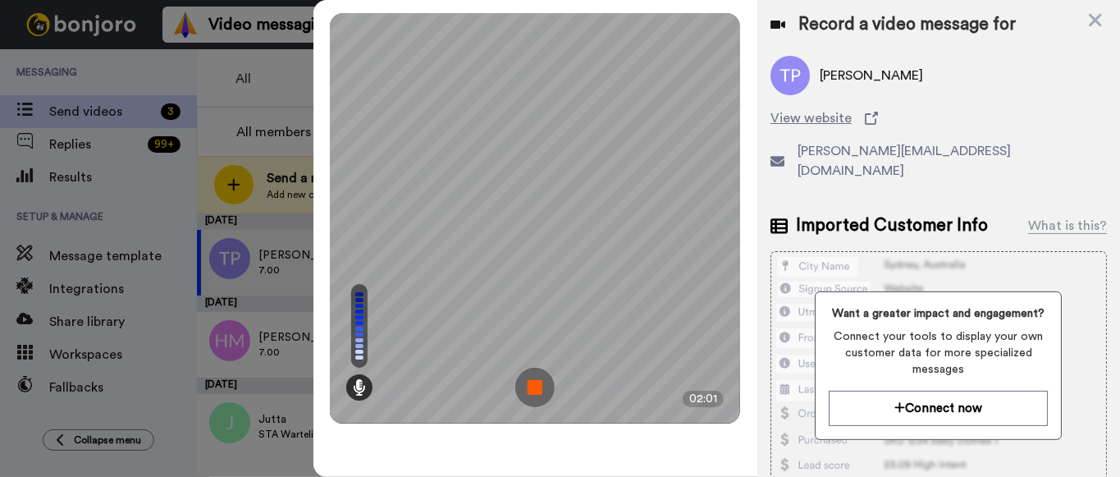
click at [538, 385] on img at bounding box center [534, 386] width 39 height 39
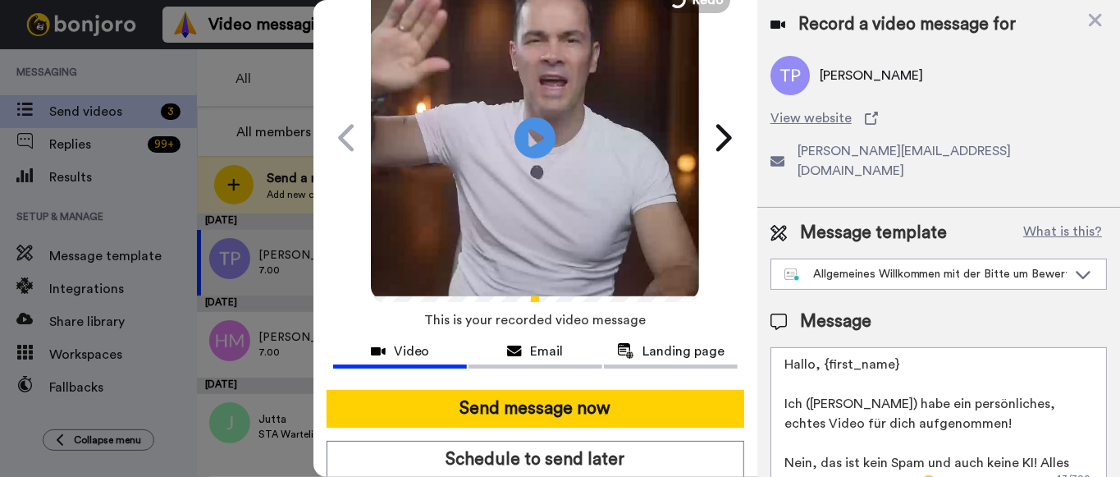
scroll to position [85, 0]
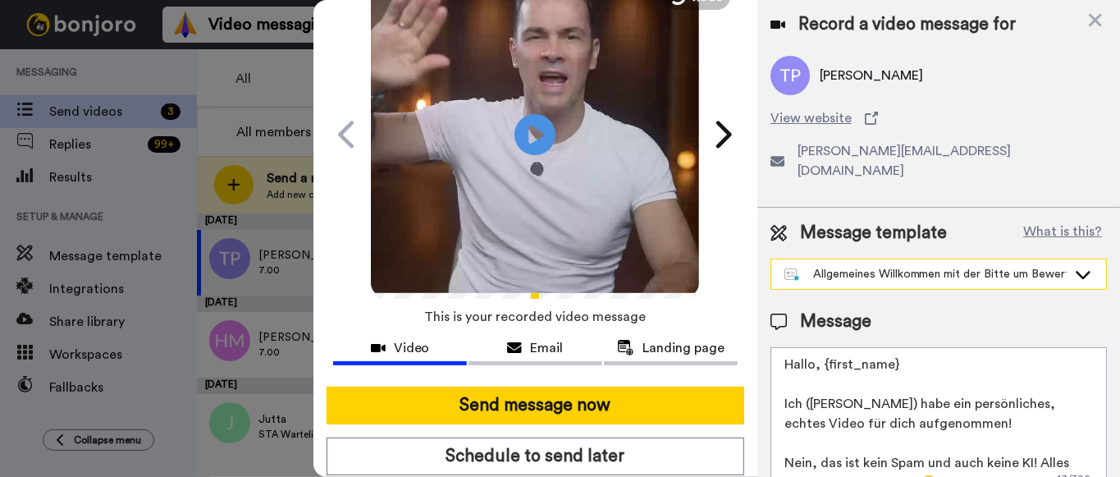
click at [861, 276] on div "Message template What is this? Allgemeines Willkommen mit der Bitte um Bewertun…" at bounding box center [938, 358] width 363 height 300
drag, startPoint x: 863, startPoint y: 263, endPoint x: 860, endPoint y: 277, distance: 14.3
click at [863, 263] on div "Allgemeines Willkommen mit der Bitte um Bewertung" at bounding box center [938, 274] width 335 height 30
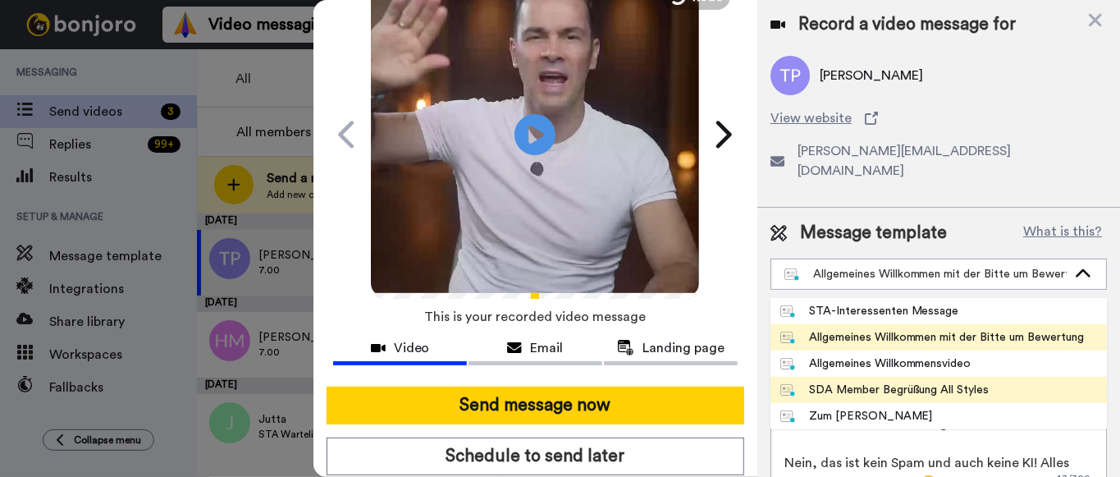
drag, startPoint x: 910, startPoint y: 313, endPoint x: 893, endPoint y: 367, distance: 57.6
click at [893, 367] on ul "STA-Interessenten Message Allgemeines Willkommen mit der Bitte um Bewertung All…" at bounding box center [938, 363] width 336 height 131
click at [893, 381] on div "SDA Member Begrüßung All Styles" at bounding box center [884, 389] width 209 height 16
type textarea "Hallo, {first_name} Ich (Dado) habe ein persönliches, echtes Willkommensvideo f…"
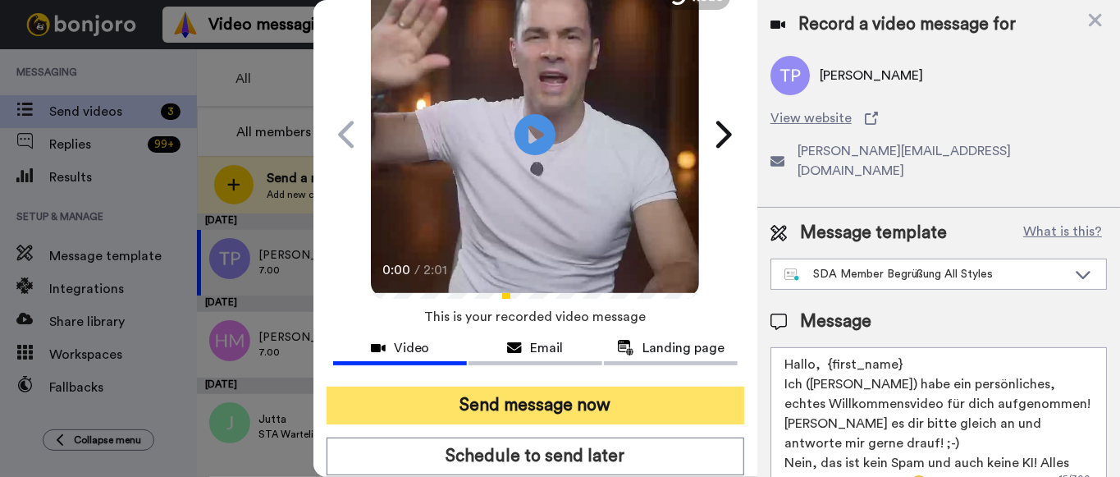
click at [549, 408] on button "Send message now" at bounding box center [535, 405] width 418 height 38
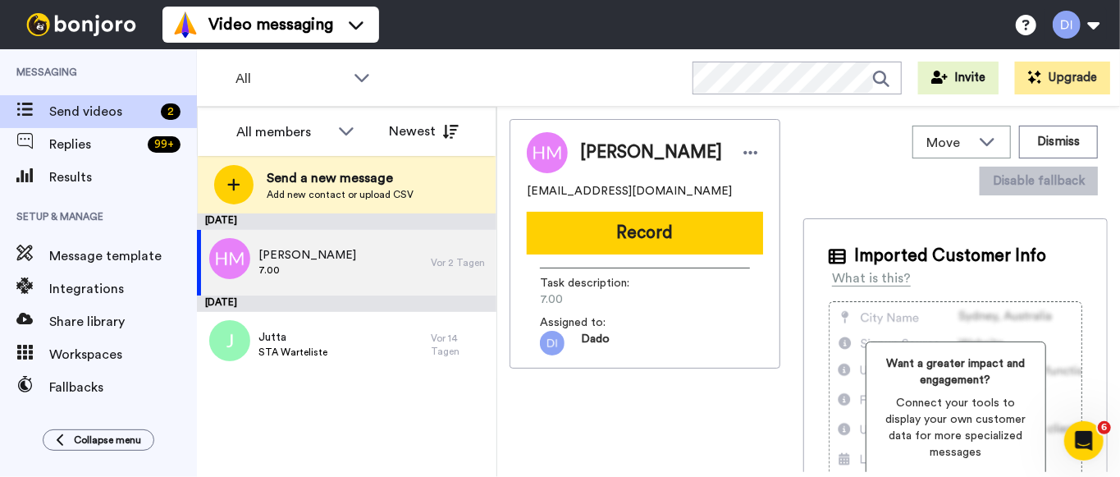
click at [658, 237] on button "Record" at bounding box center [645, 233] width 236 height 43
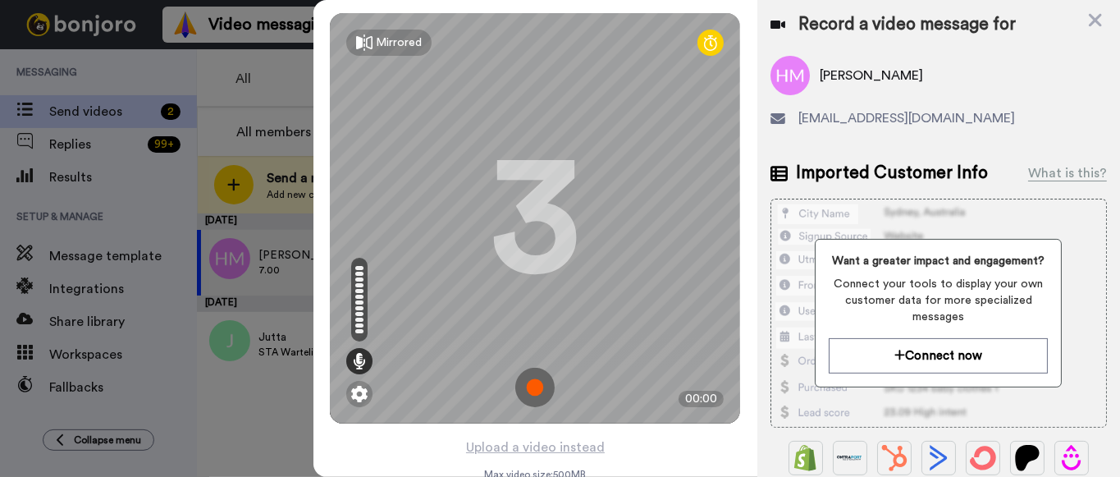
click at [540, 388] on img at bounding box center [534, 386] width 39 height 39
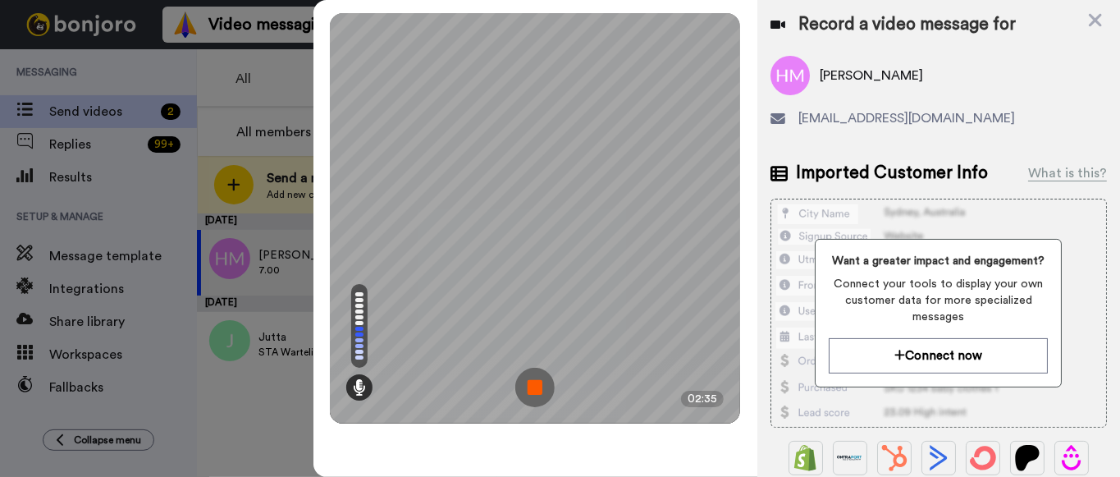
click at [538, 390] on img at bounding box center [534, 386] width 39 height 39
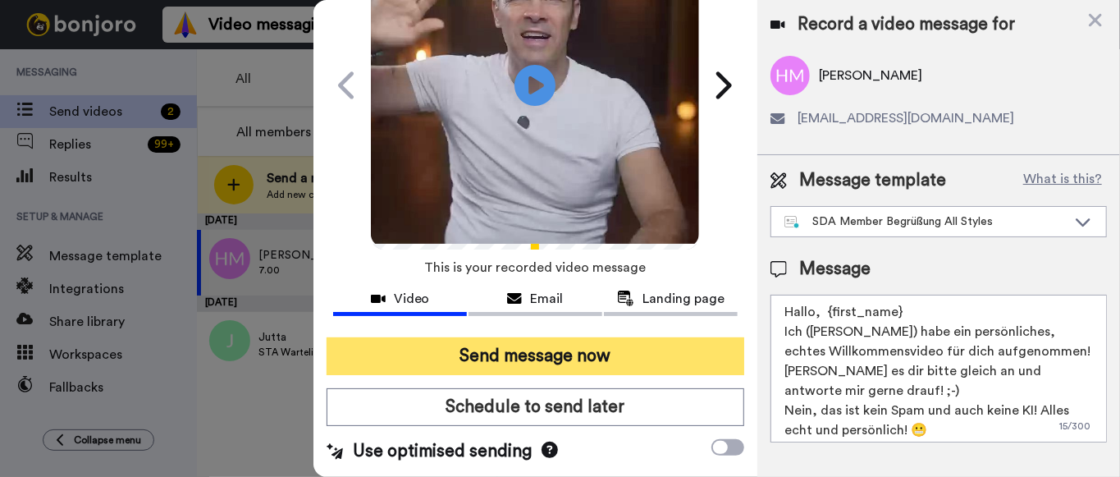
scroll to position [133, 0]
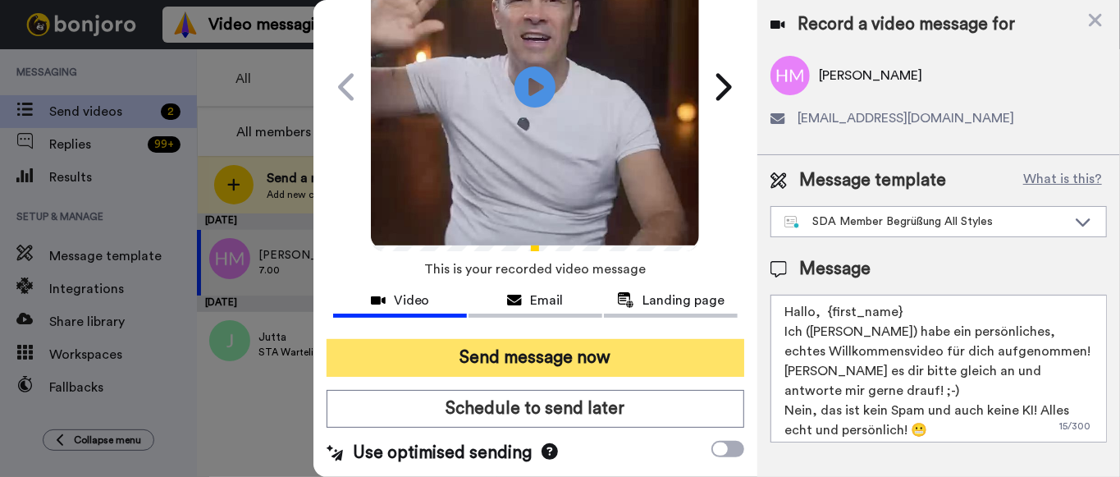
click at [543, 351] on button "Send message now" at bounding box center [535, 358] width 418 height 38
